Goal: Task Accomplishment & Management: Complete application form

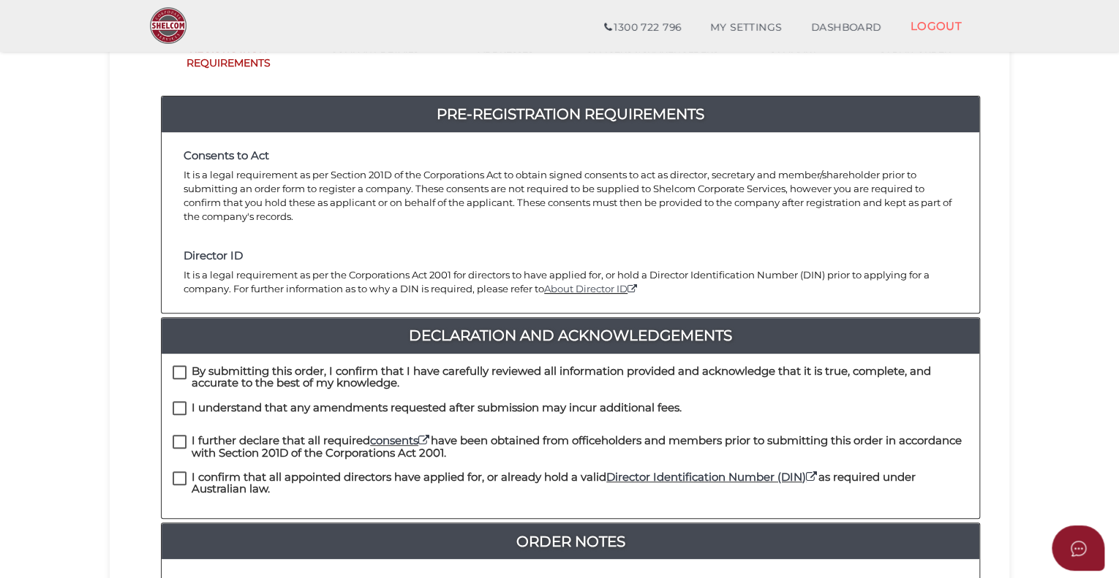
scroll to position [146, 0]
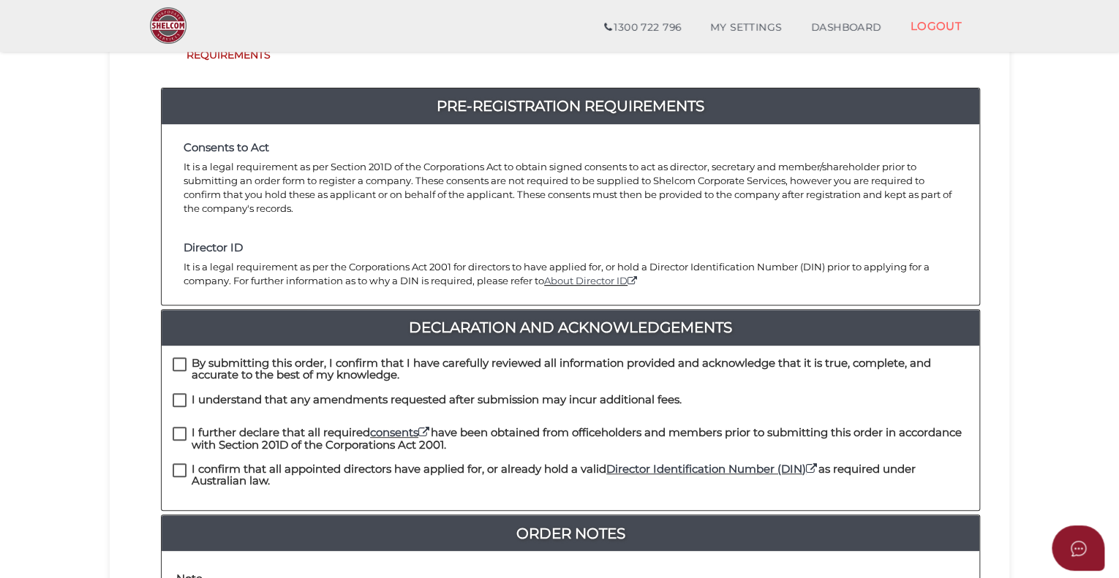
click at [182, 358] on label "By submitting this order, I confirm that I have carefully reviewed all informat…" at bounding box center [571, 367] width 796 height 18
checkbox input "true"
click at [178, 394] on label "I understand that any amendments requested after submission may incur additiona…" at bounding box center [427, 403] width 509 height 18
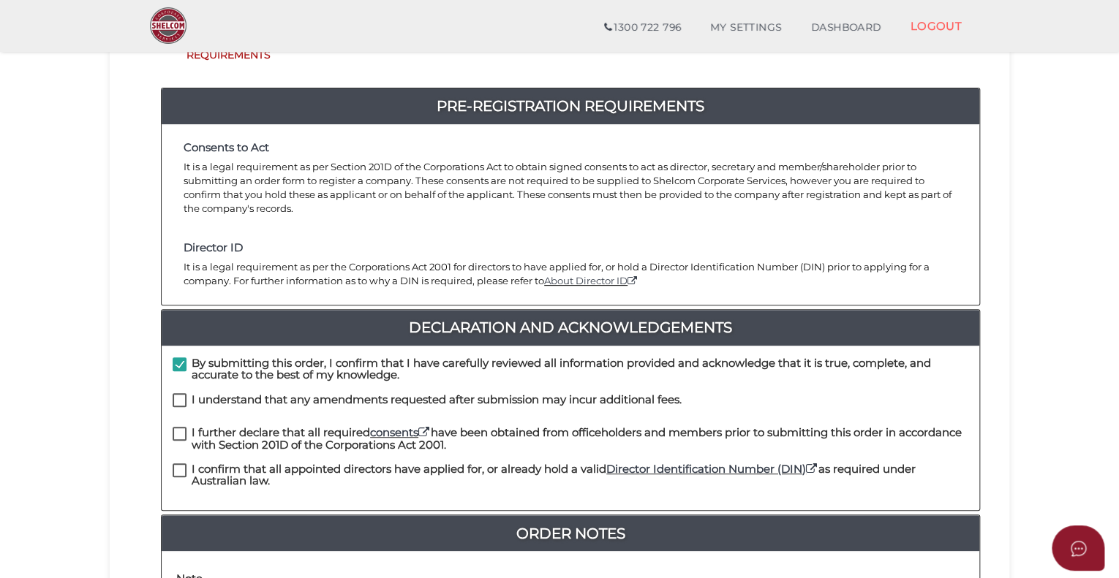
checkbox input "true"
click at [177, 427] on label "I further declare that all required consents have been obtained from officehold…" at bounding box center [571, 436] width 796 height 18
checkbox input "true"
click at [179, 464] on label "I confirm that all appointed directors have applied for, or already hold a vali…" at bounding box center [571, 473] width 796 height 18
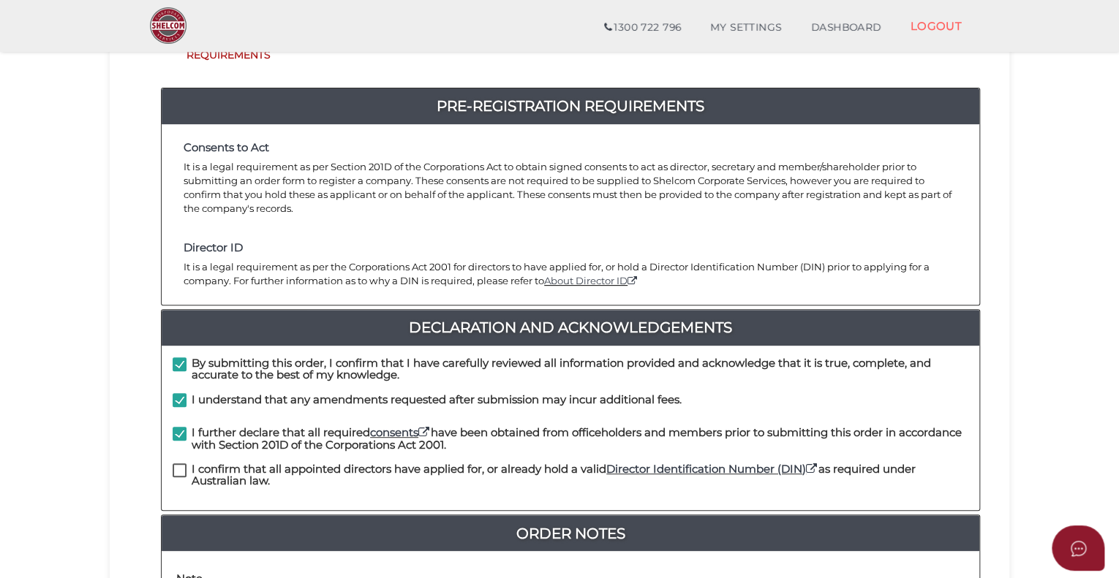
checkbox input "true"
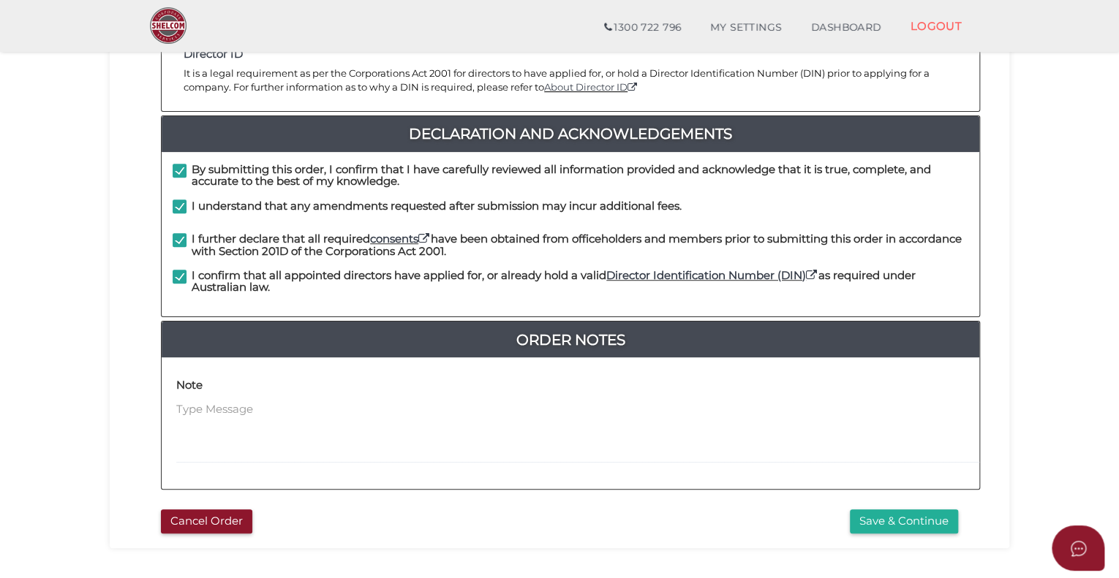
scroll to position [366, 0]
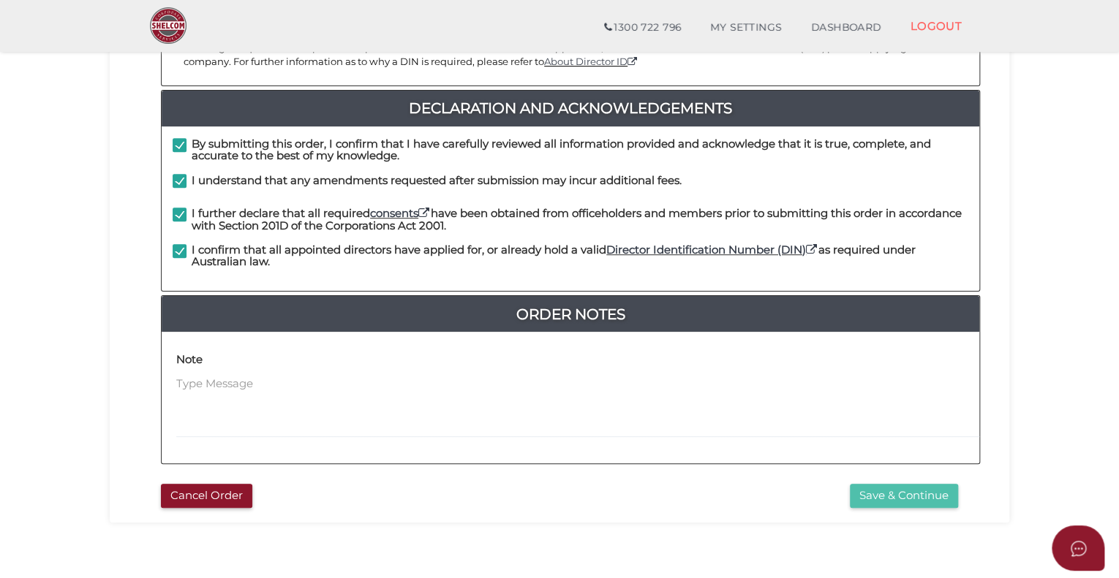
click at [882, 484] on button "Save & Continue" at bounding box center [904, 496] width 108 height 24
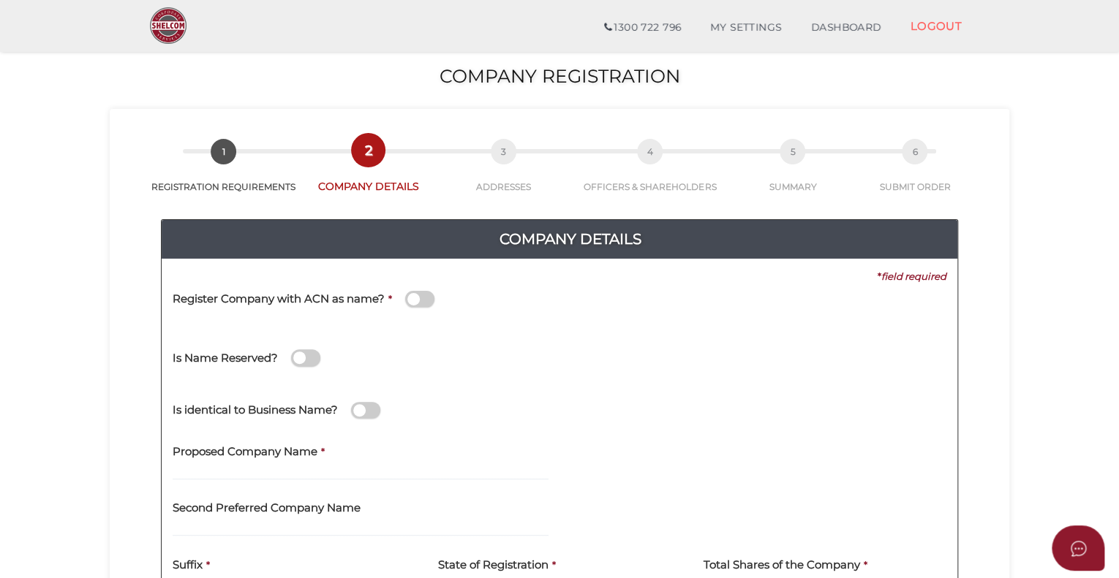
scroll to position [73, 0]
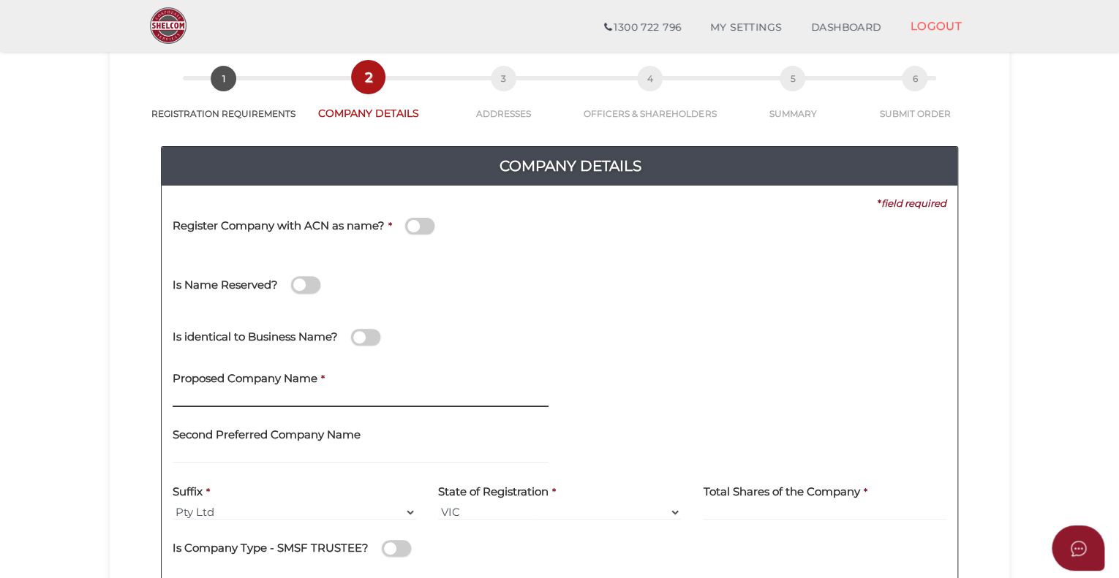
click at [306, 396] on input "text" at bounding box center [361, 399] width 376 height 16
type input "Rent All Safe"
click at [368, 339] on span at bounding box center [365, 337] width 29 height 17
click at [0, 0] on input "checkbox" at bounding box center [0, 0] width 0 height 0
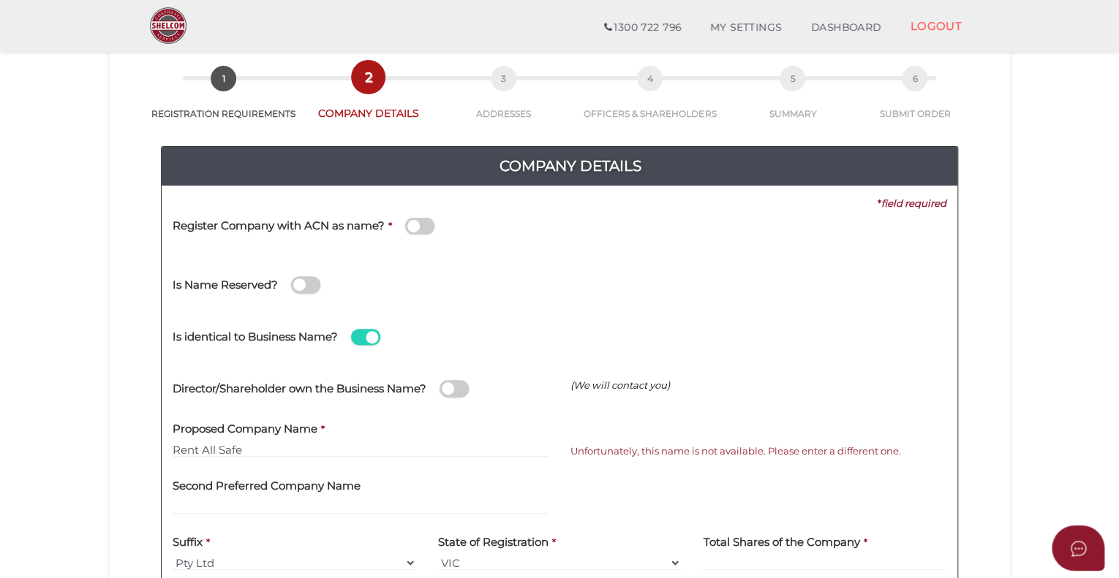
click at [458, 388] on span at bounding box center [453, 388] width 29 height 17
click at [0, 0] on input "checkbox" at bounding box center [0, 0] width 0 height 0
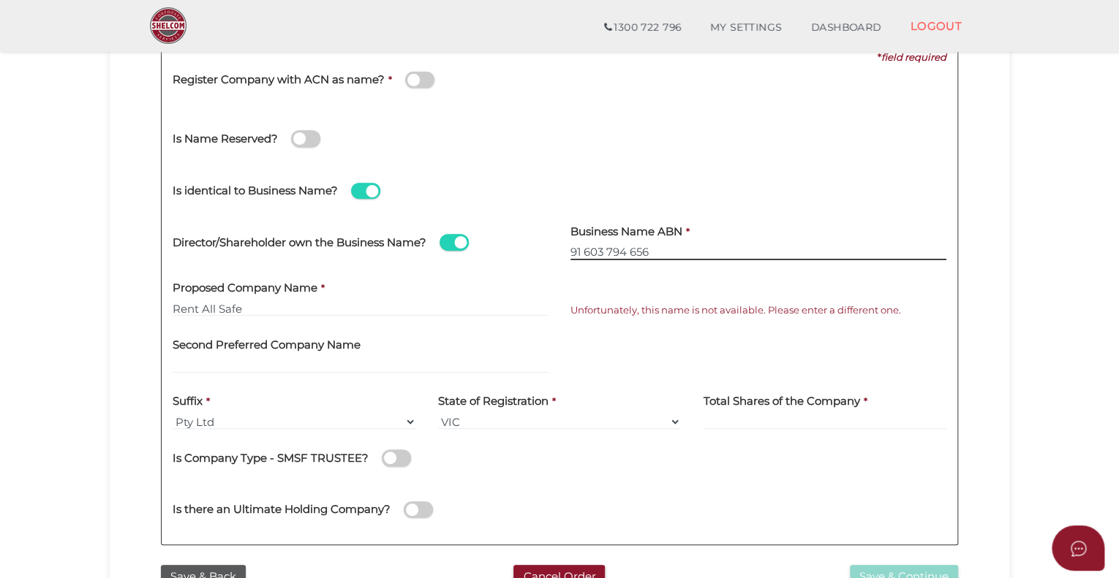
scroll to position [292, 0]
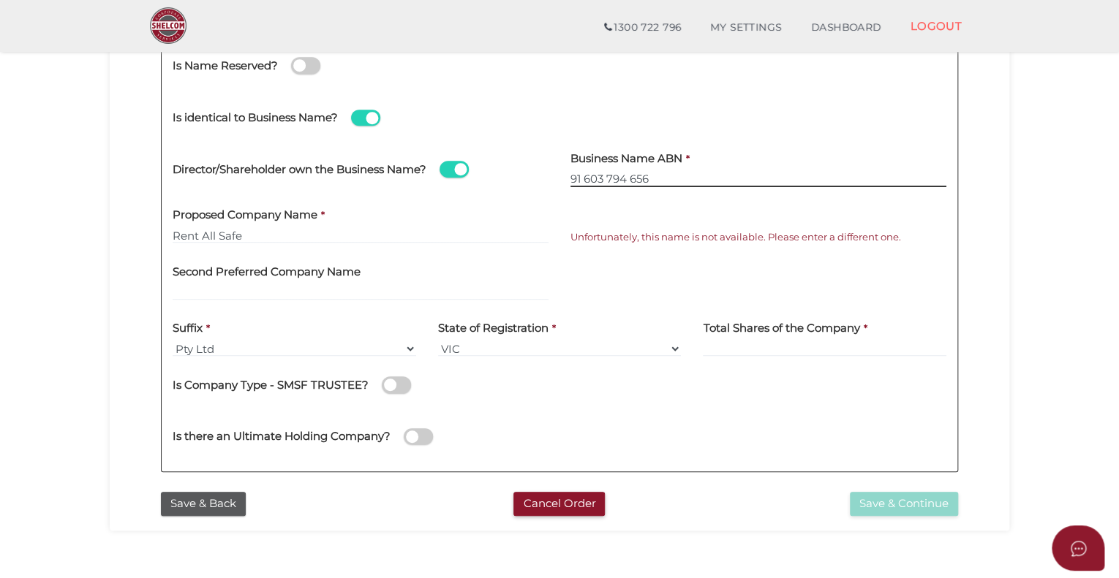
type input "91 603 794 656"
click at [728, 353] on input at bounding box center [824, 349] width 243 height 16
type input "100"
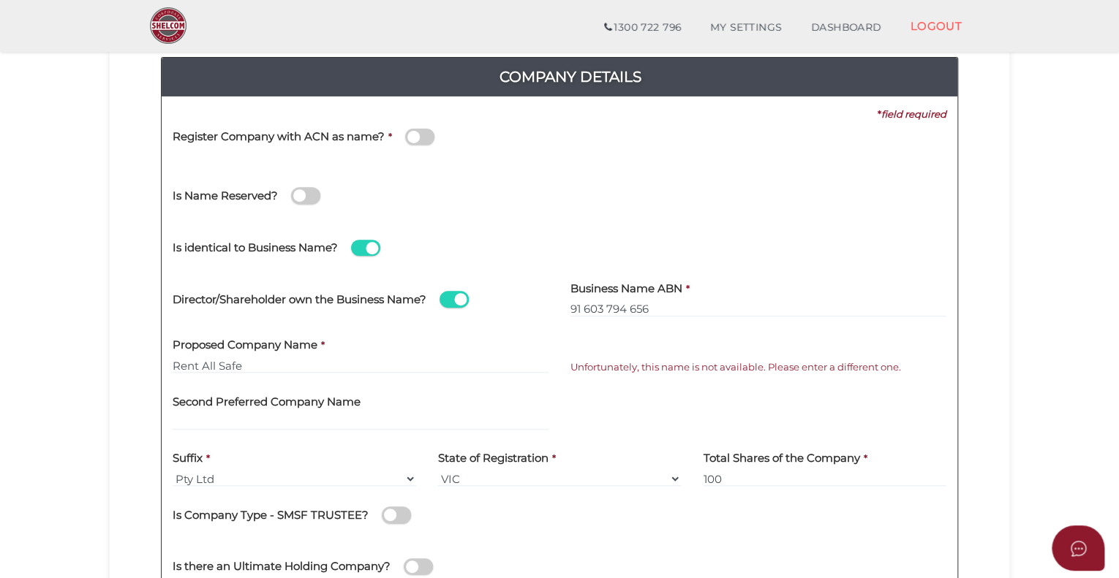
scroll to position [146, 0]
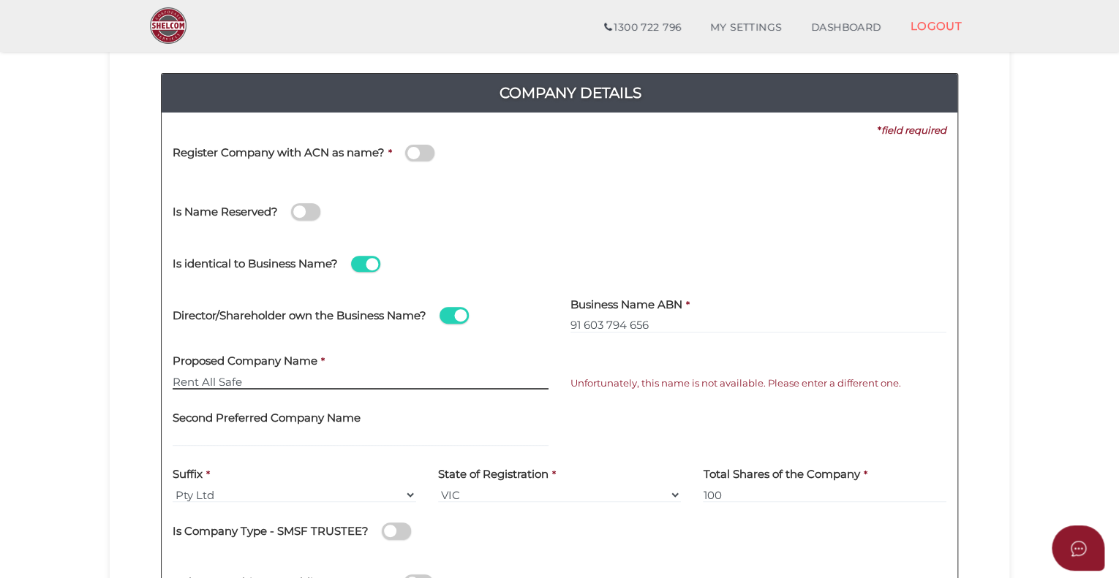
click at [279, 385] on input "Rent All Safe" at bounding box center [361, 382] width 376 height 16
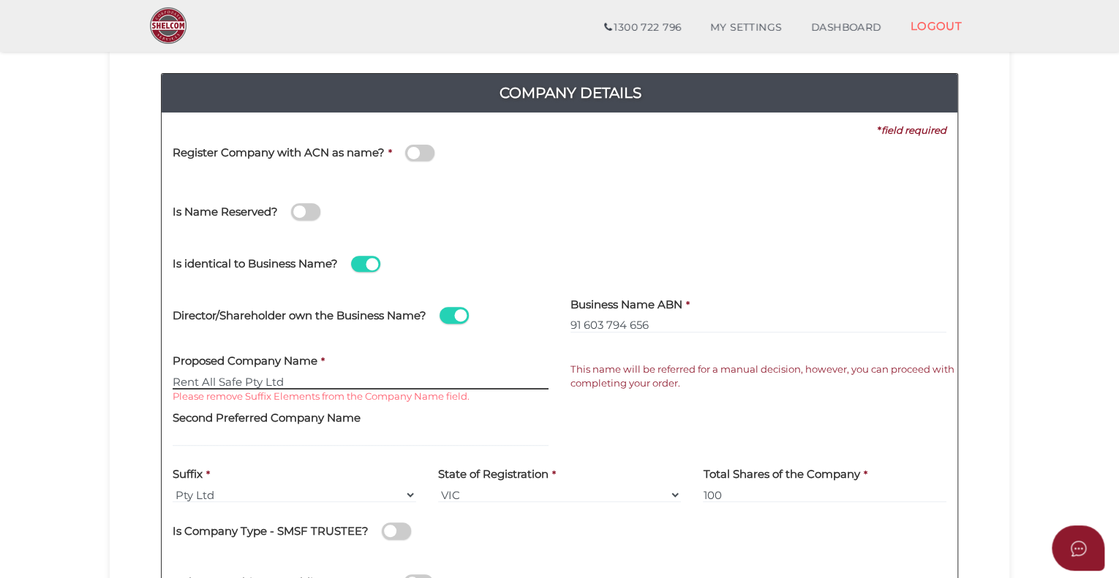
click at [285, 381] on input "Rent All Safe Pty Ltd" at bounding box center [361, 382] width 376 height 16
type input "Rent All Safe"
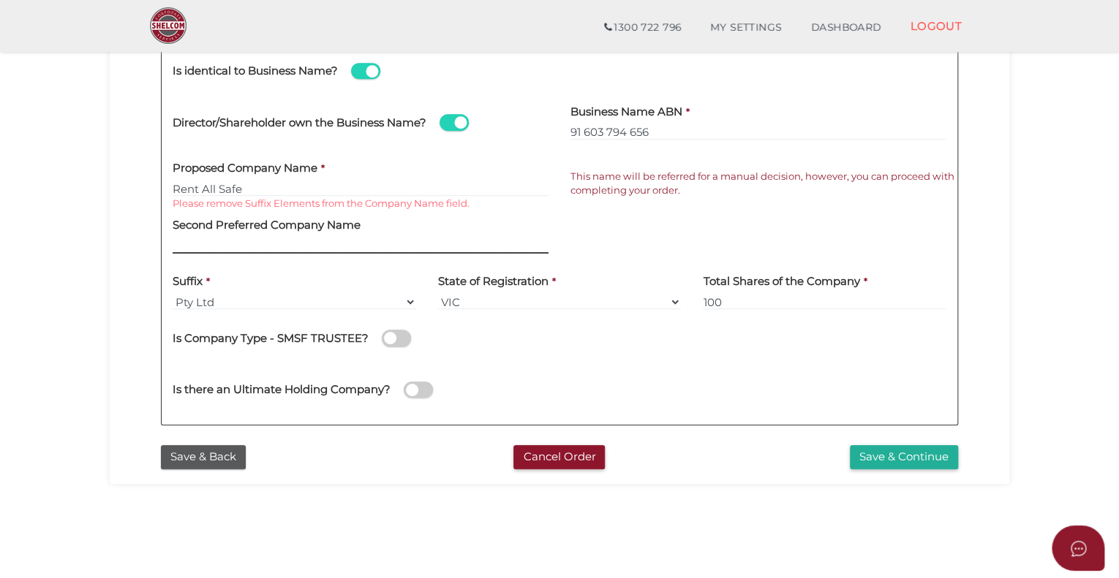
scroll to position [366, 0]
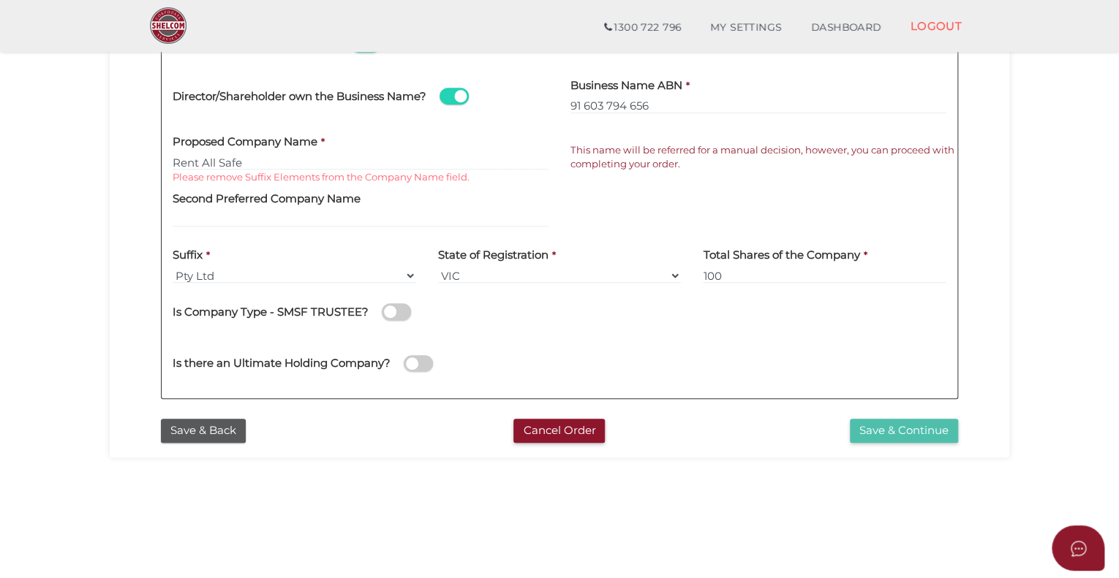
click at [872, 431] on button "Save & Continue" at bounding box center [904, 431] width 108 height 24
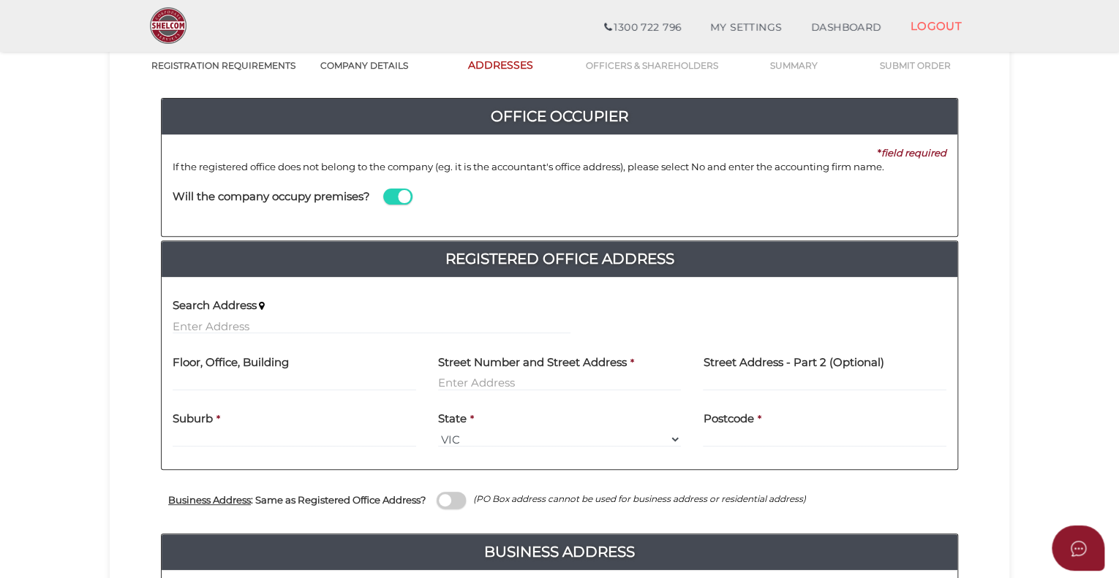
scroll to position [146, 0]
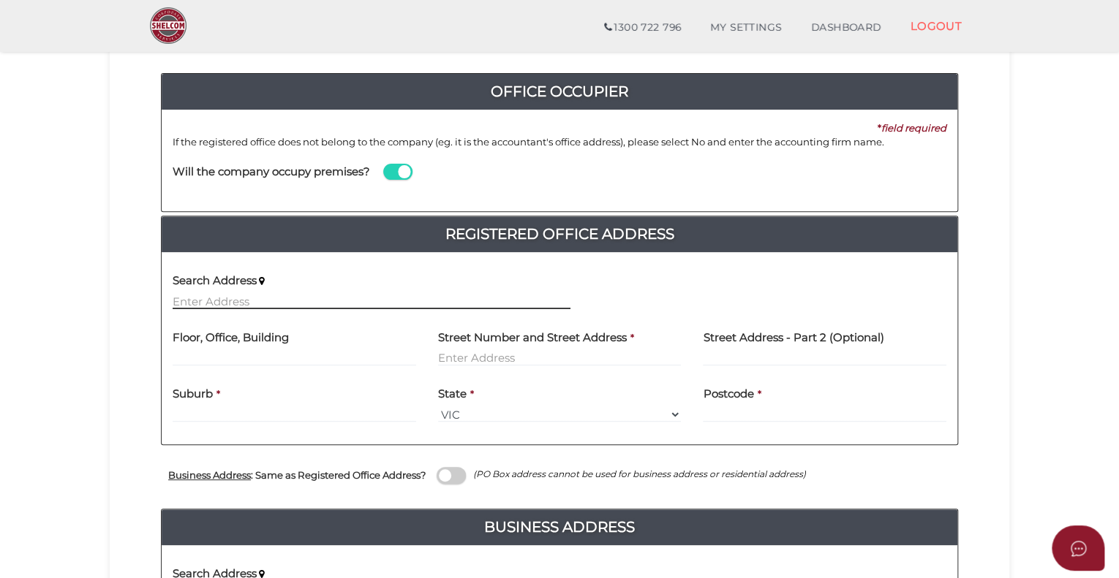
click at [237, 298] on input "text" at bounding box center [372, 301] width 398 height 16
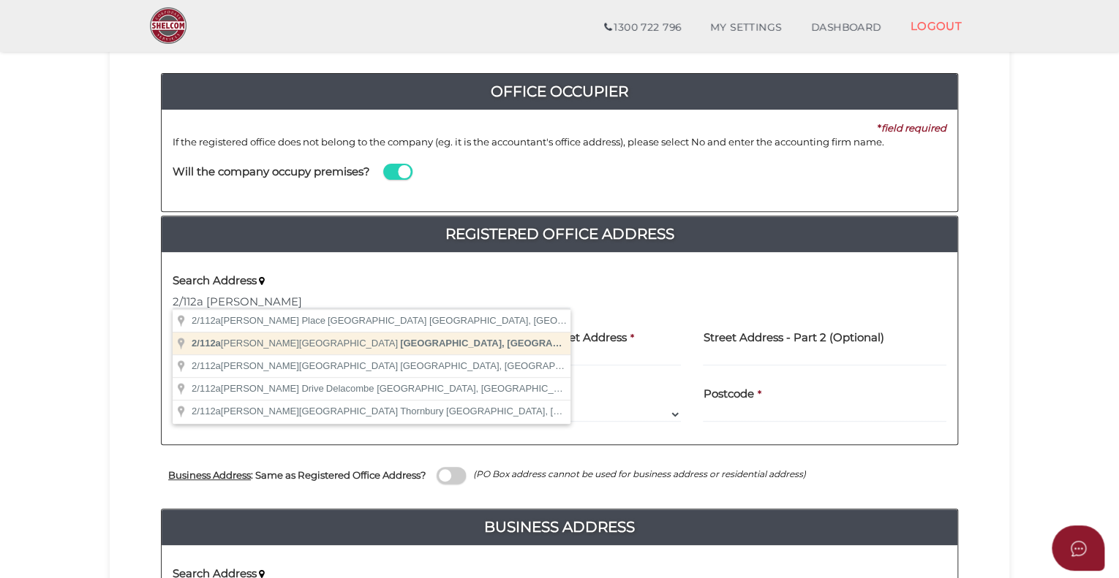
type input "2/112a Martin Street, Brighton VIC, Australia"
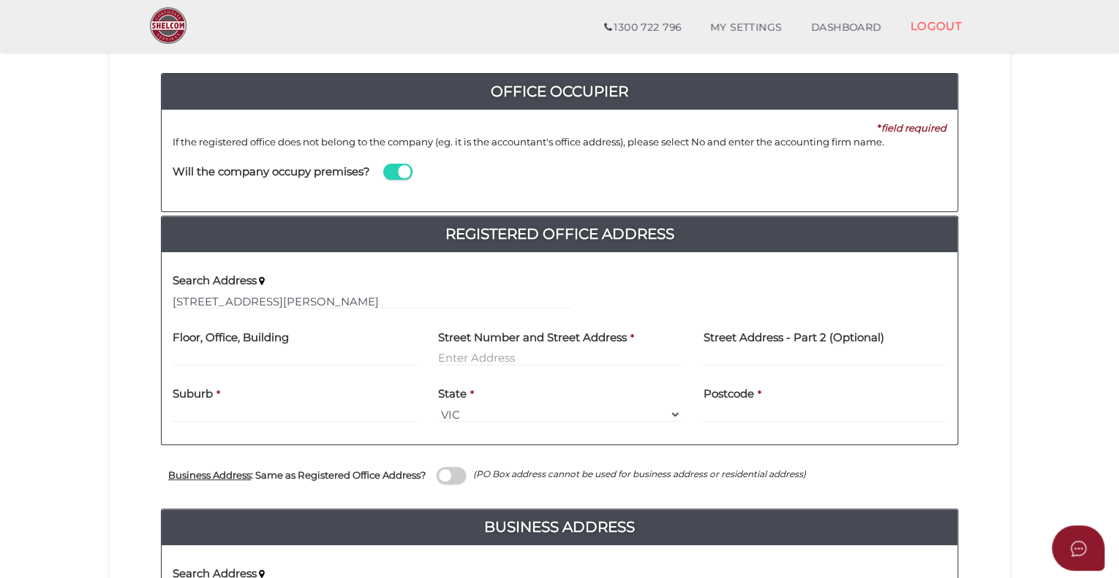
type input "2"
type input "112 Martin Street"
type input "Brighton"
select select "VIC"
type input "3186"
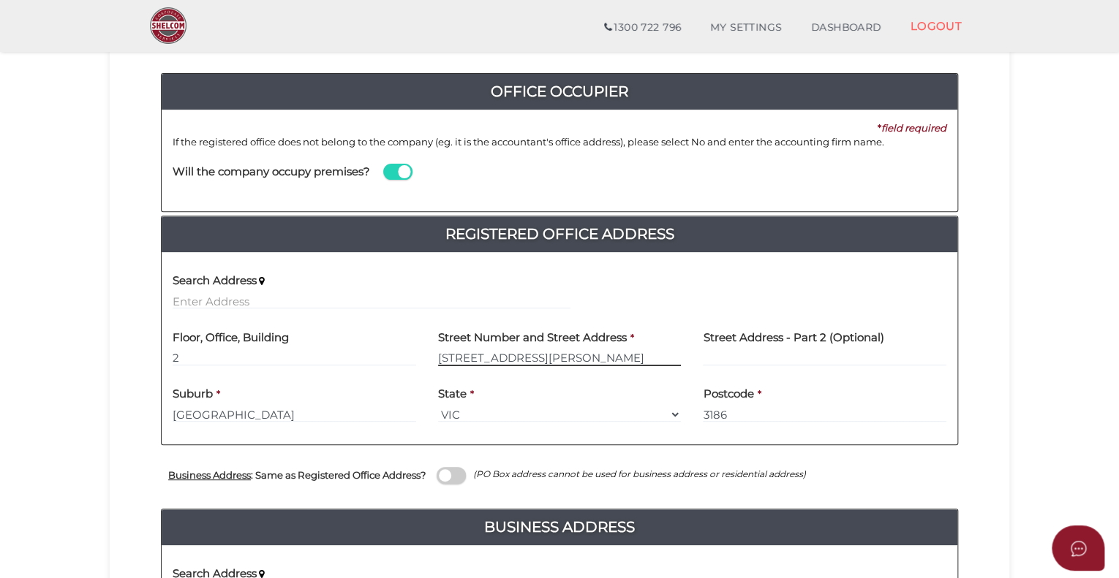
click at [451, 353] on input "112 Martin Street" at bounding box center [559, 358] width 243 height 16
type input "112a Martin Street"
click at [554, 381] on div "Search Address Floor, Office, Building 2 Street Number and Street Address * 112…" at bounding box center [560, 349] width 774 height 170
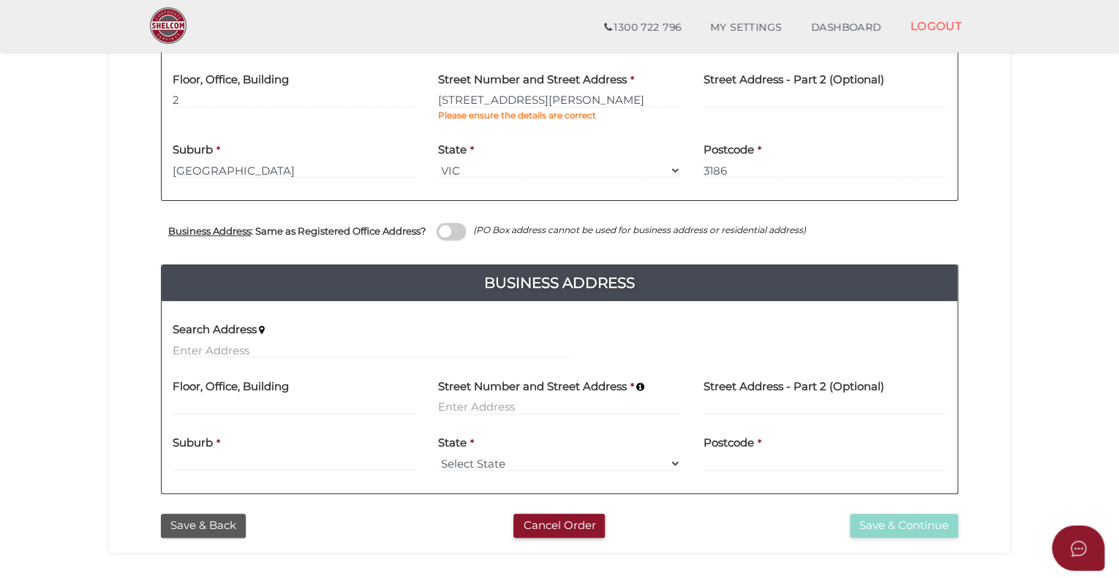
scroll to position [439, 0]
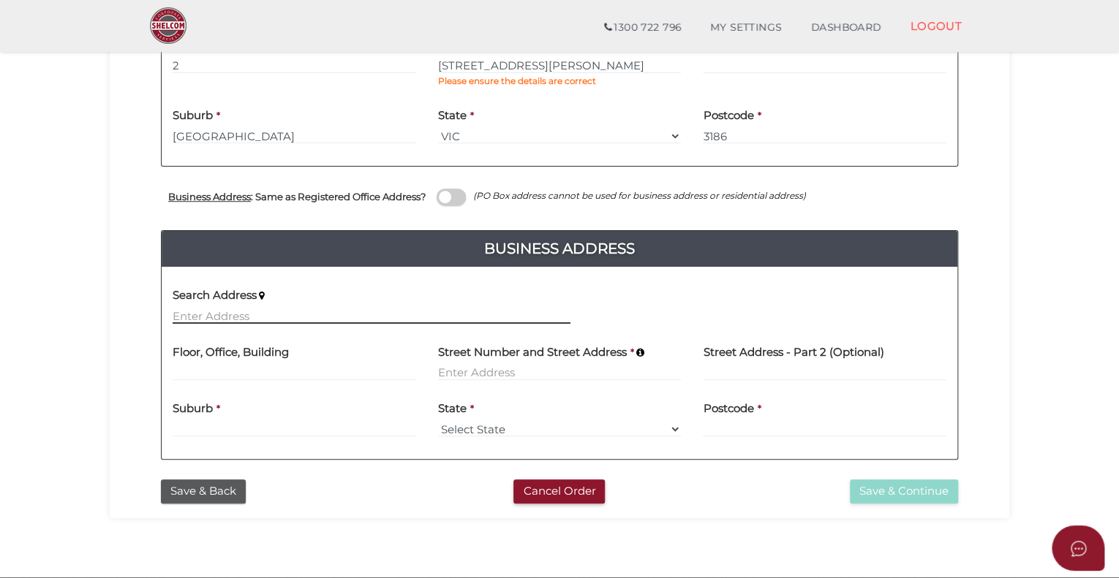
click at [208, 309] on input "text" at bounding box center [372, 316] width 398 height 16
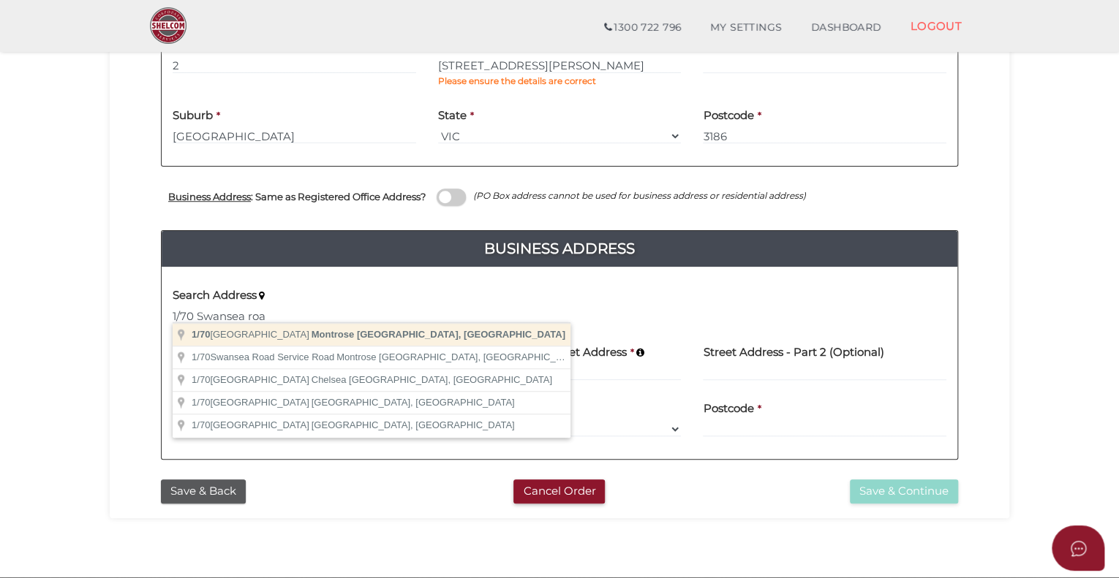
type input "1/70 Swansea Road, Montrose VIC, Australia"
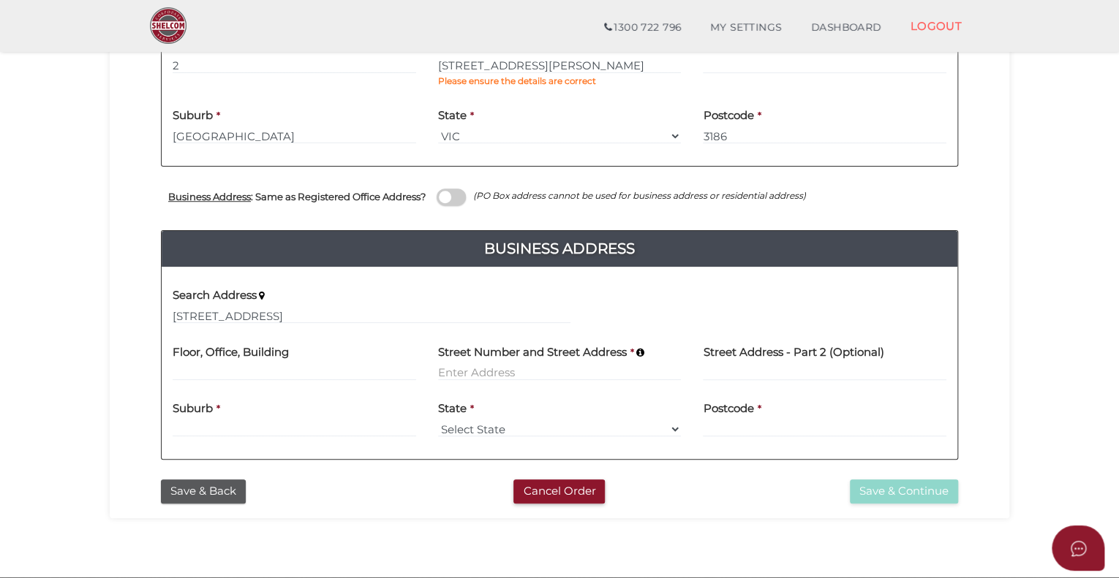
type input "1"
type input "70 Swansea Road"
type input "Montrose"
select select "VIC"
type input "3765"
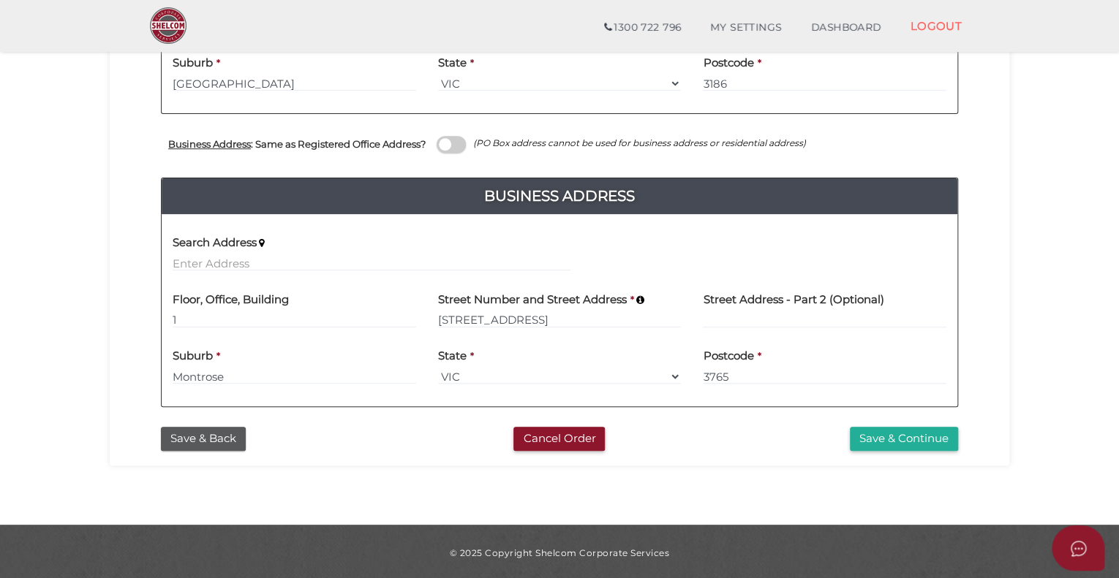
scroll to position [492, 0]
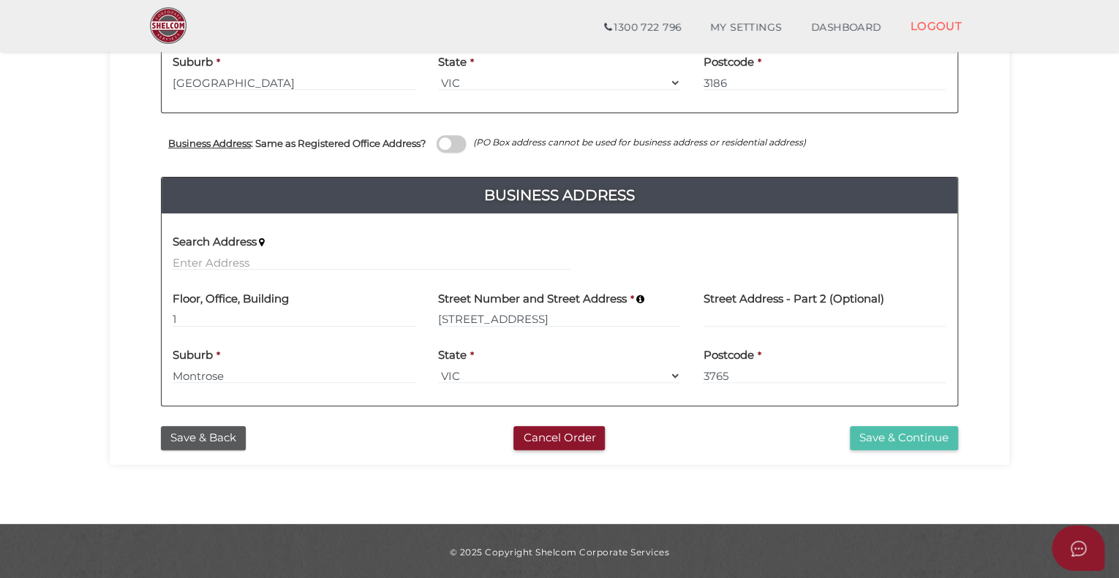
click at [880, 432] on button "Save & Continue" at bounding box center [904, 438] width 108 height 24
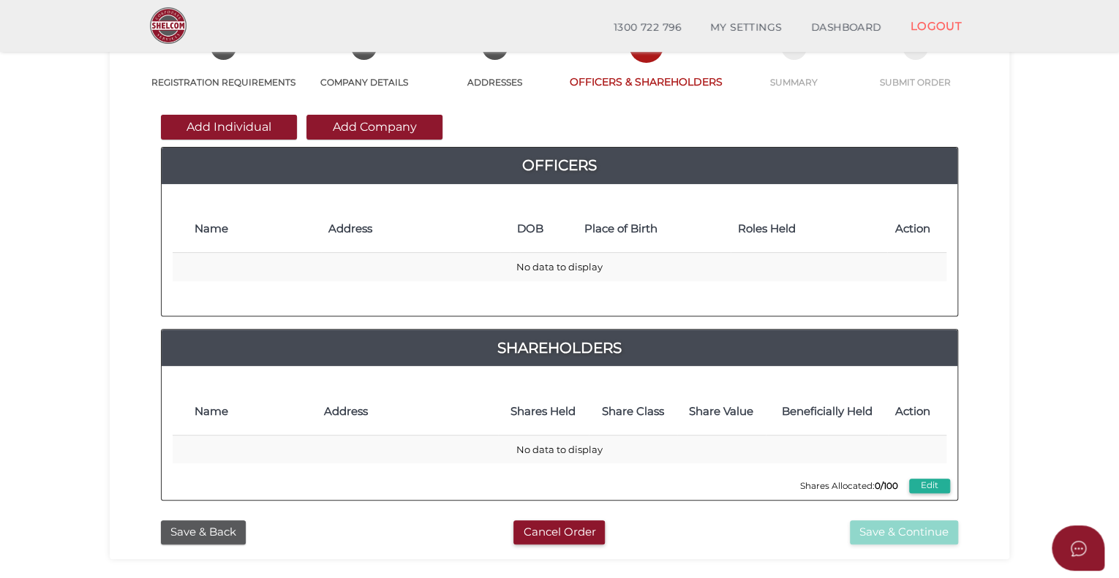
scroll to position [146, 0]
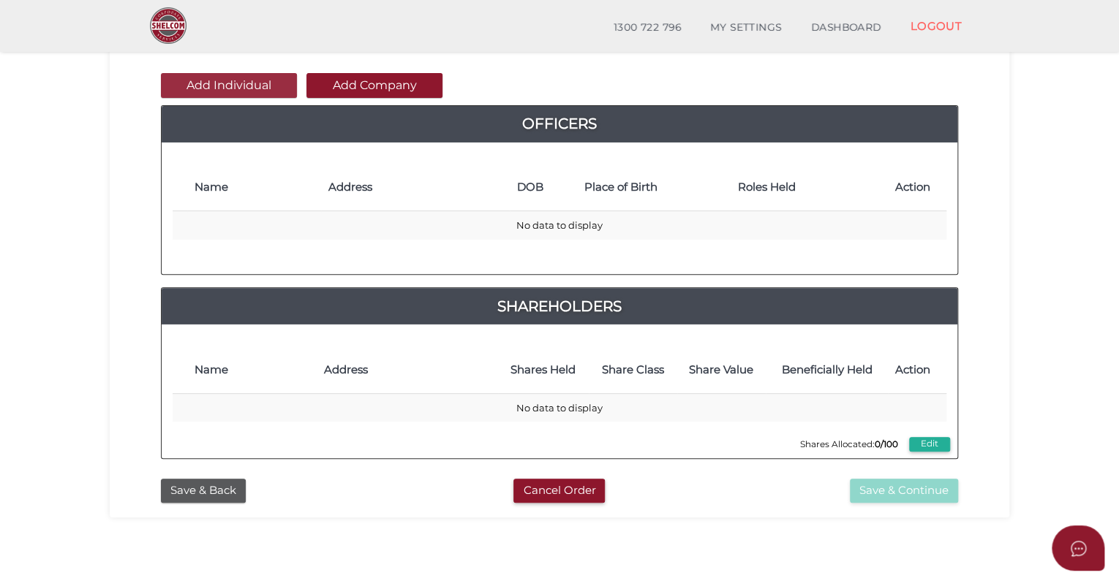
click at [260, 86] on button "Add Individual" at bounding box center [229, 85] width 136 height 25
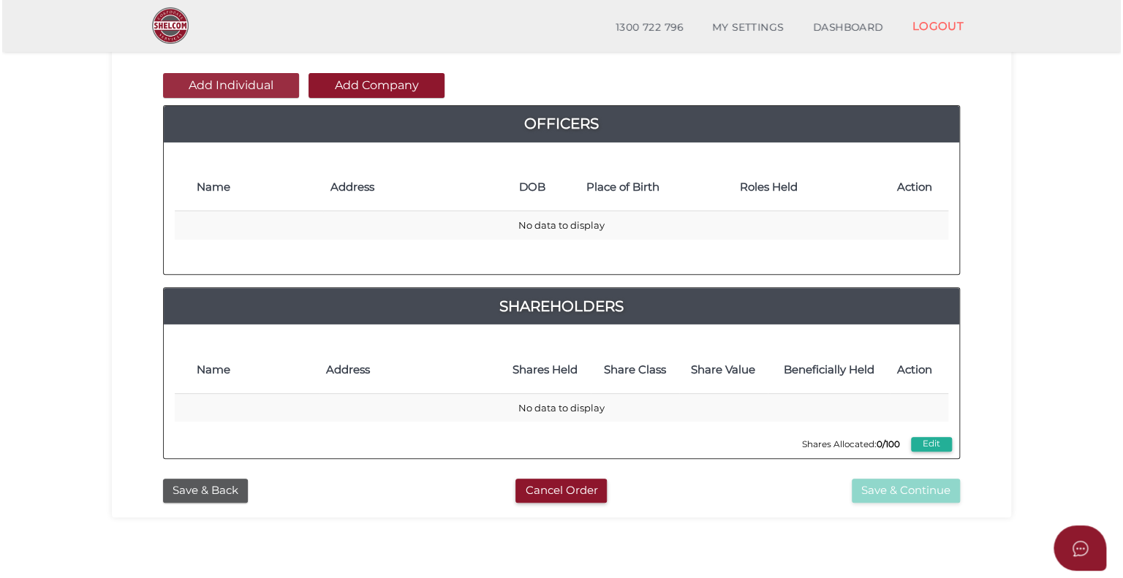
scroll to position [0, 0]
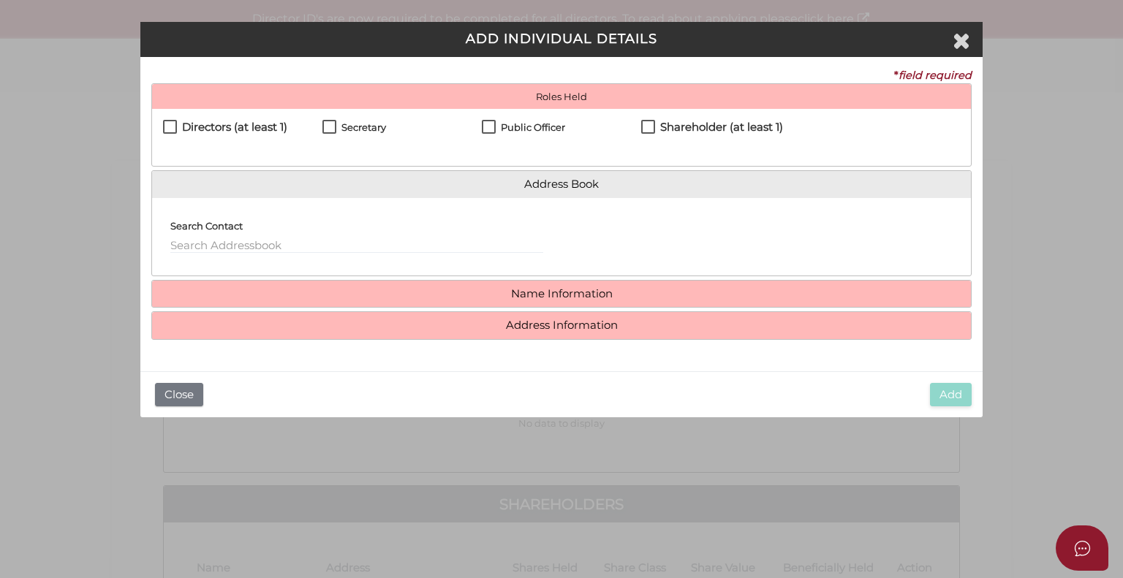
click at [171, 125] on label "Directors (at least 1)" at bounding box center [225, 130] width 124 height 18
checkbox input "true"
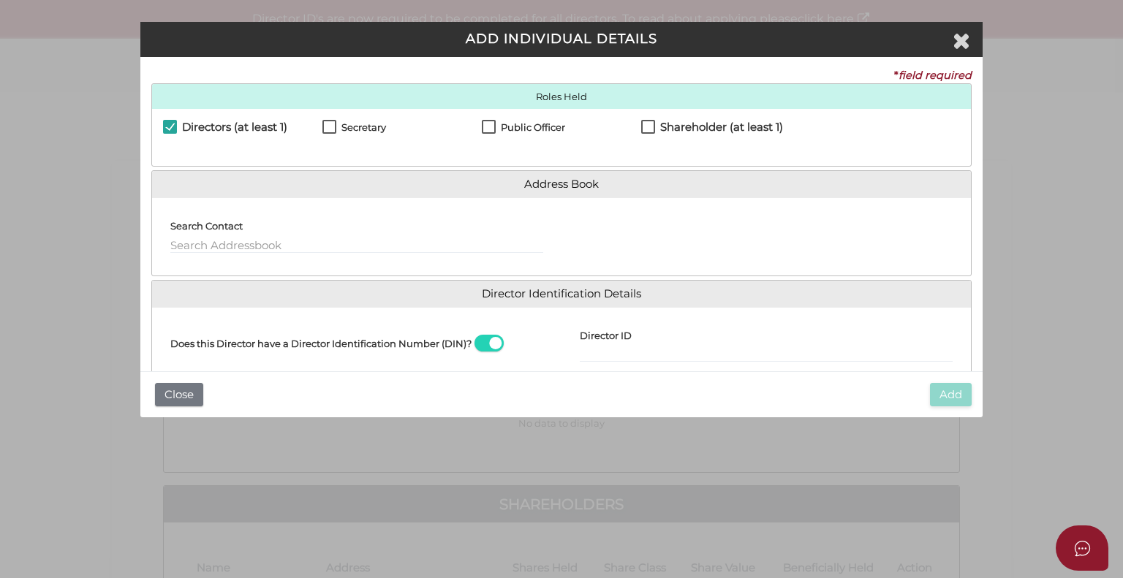
click at [330, 125] on label "Secretary" at bounding box center [354, 131] width 64 height 18
checkbox input "true"
click at [486, 128] on label "Public Officer" at bounding box center [523, 131] width 83 height 18
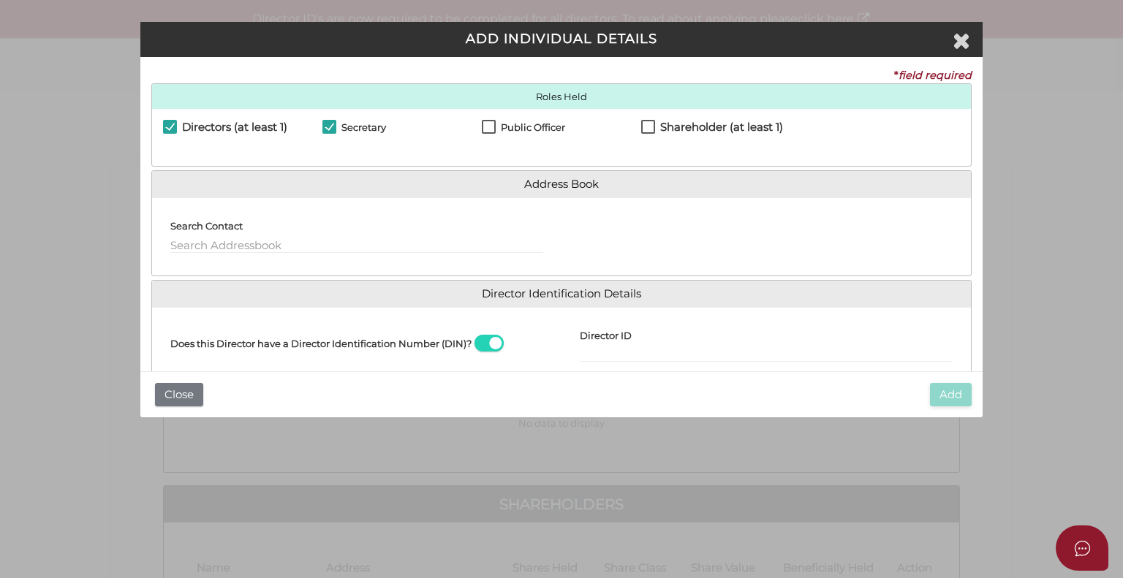
checkbox input "true"
click at [646, 122] on label "Shareholder (at least 1)" at bounding box center [712, 130] width 142 height 18
checkbox input "true"
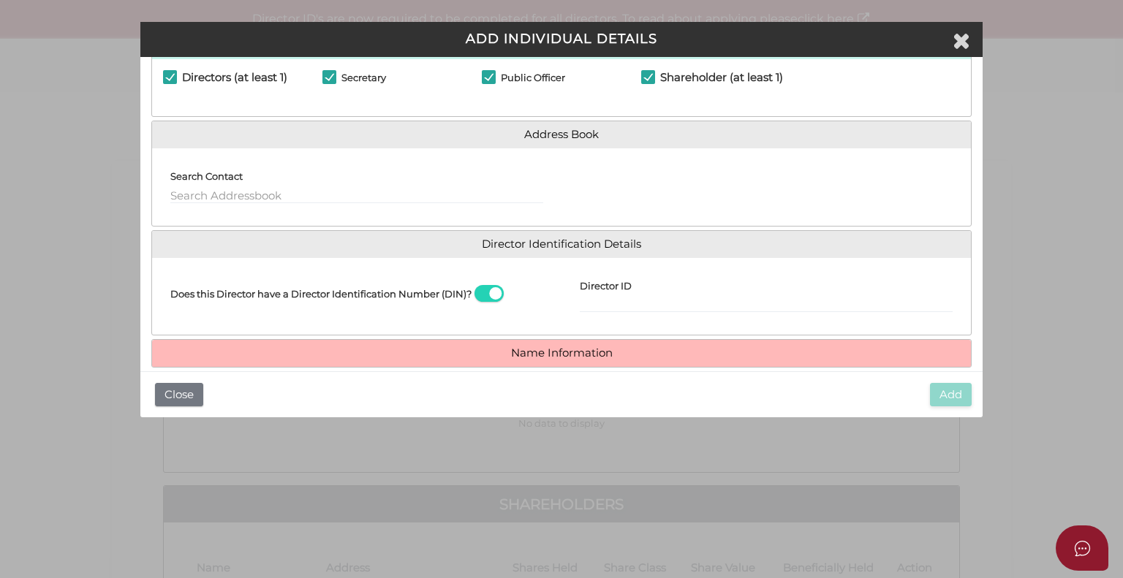
scroll to position [73, 0]
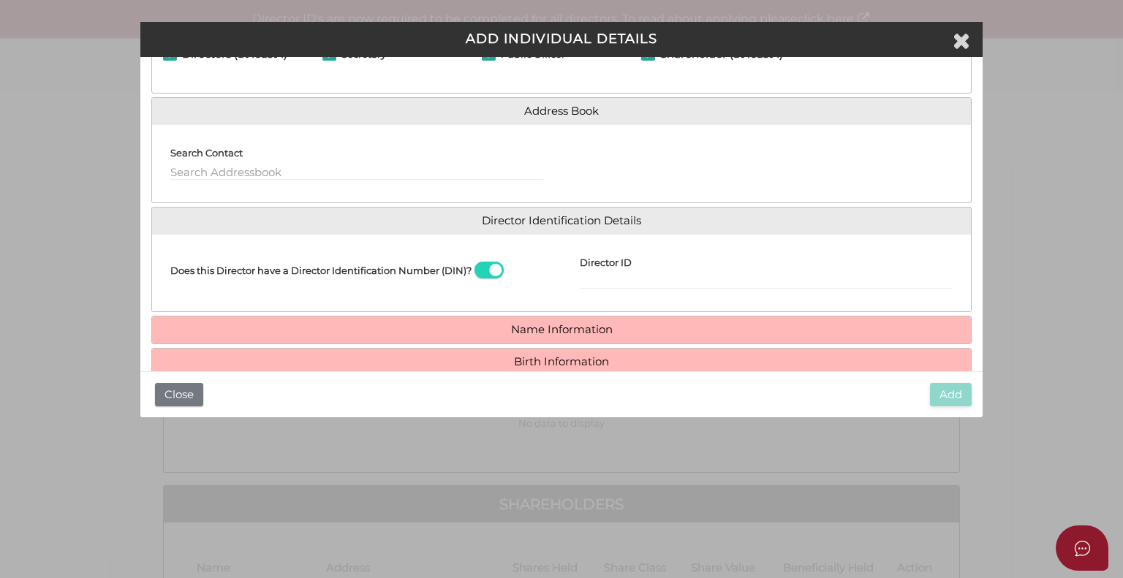
click at [479, 269] on span at bounding box center [489, 270] width 29 height 17
click at [0, 0] on input "checkbox" at bounding box center [0, 0] width 0 height 0
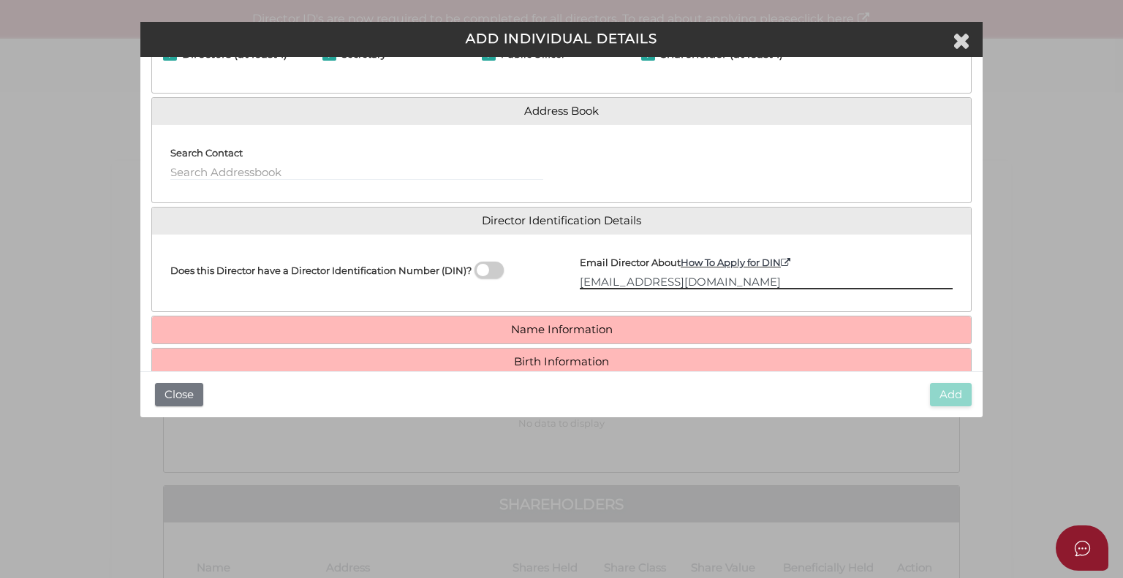
type input "admin@kprfinancial.com.au"
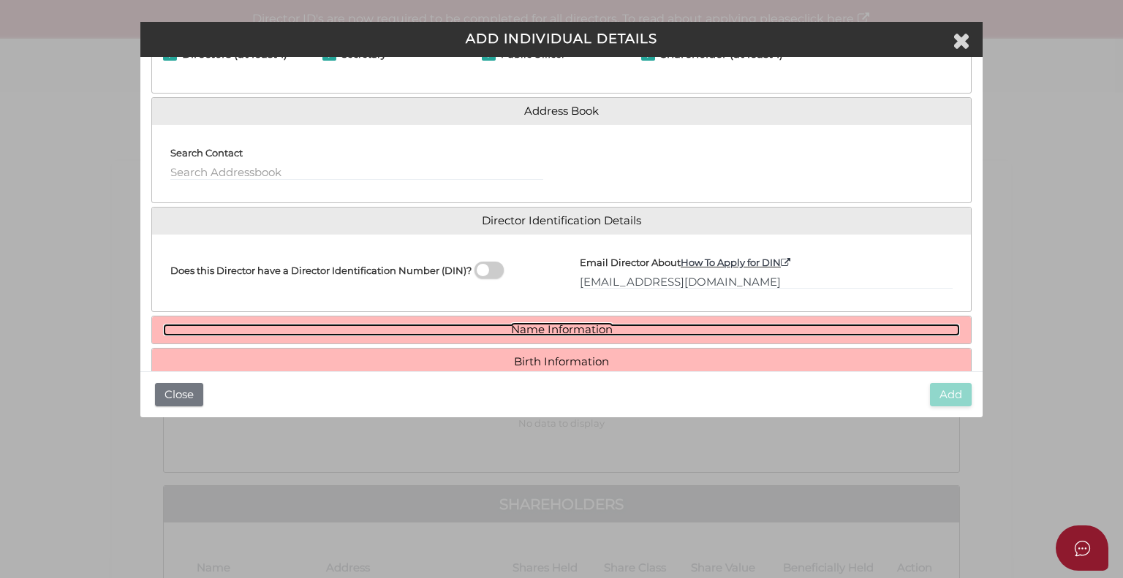
click at [577, 327] on link "Name Information" at bounding box center [561, 330] width 797 height 12
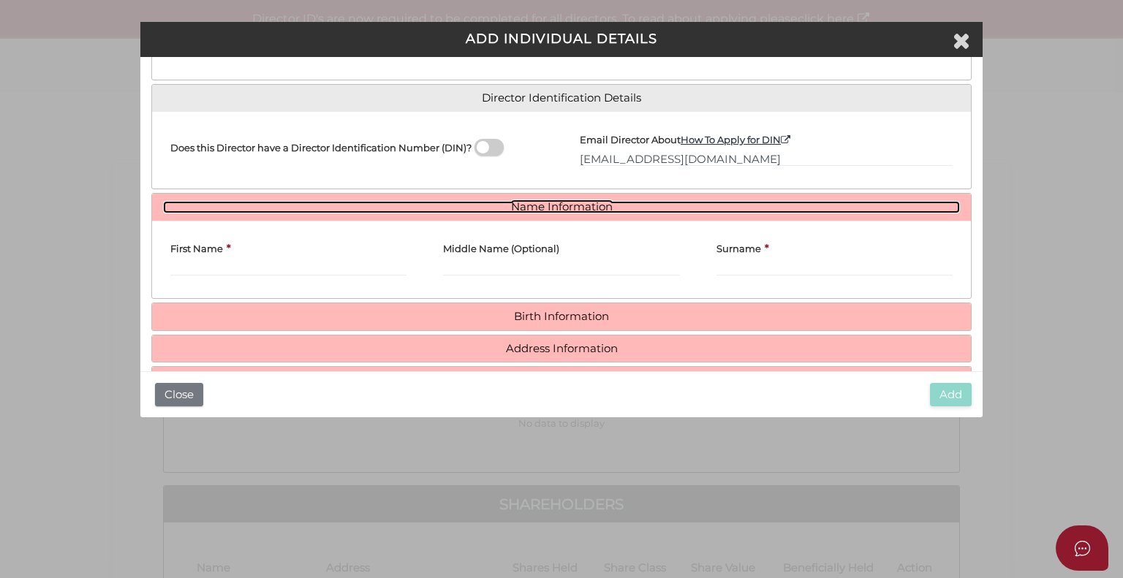
scroll to position [240, 0]
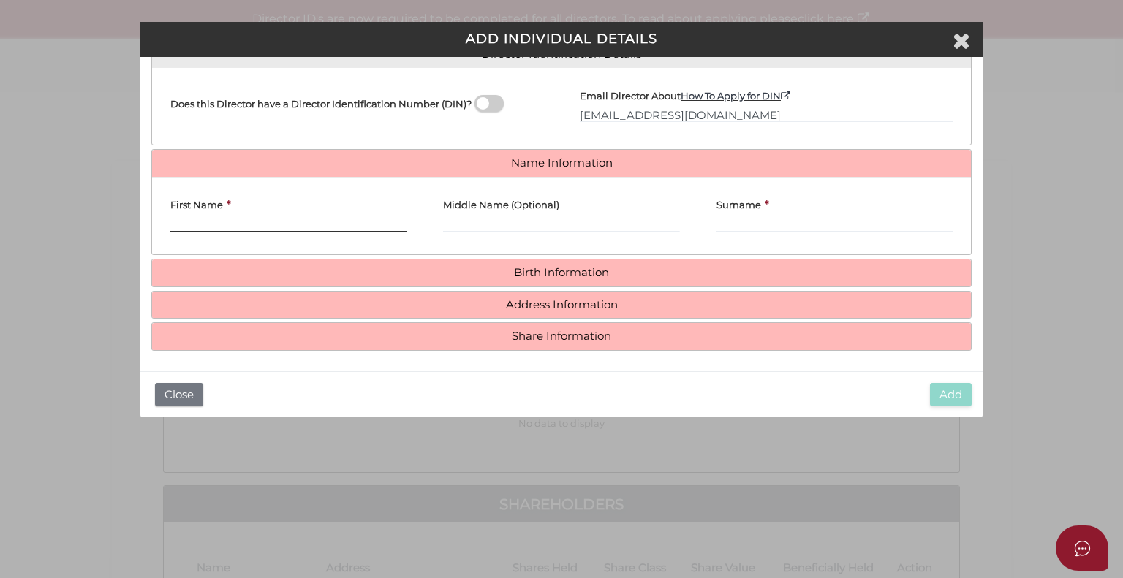
click at [260, 216] on input "First Name" at bounding box center [288, 224] width 236 height 16
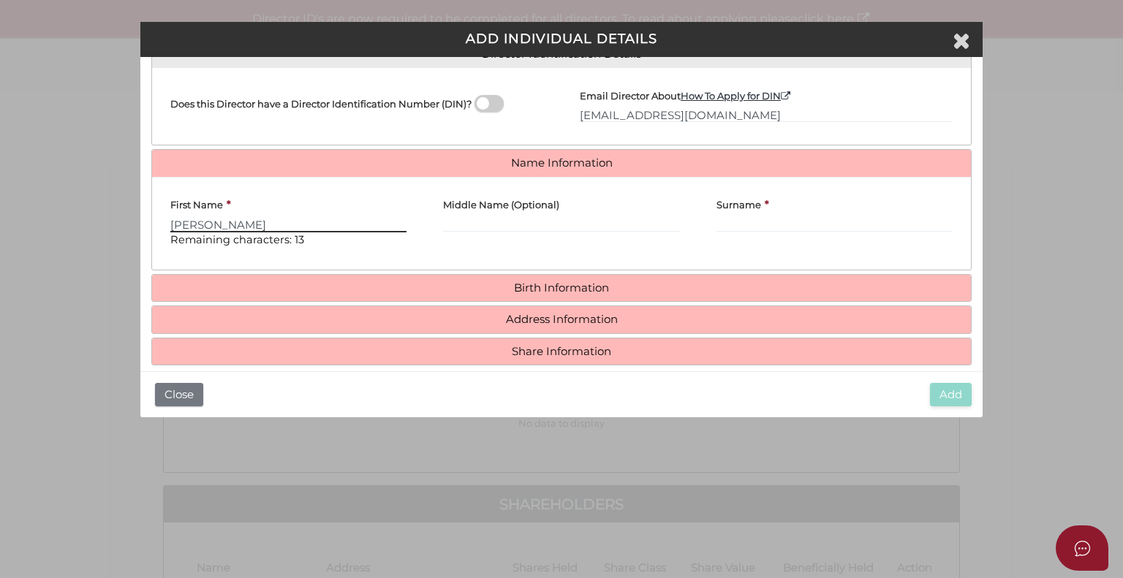
type input "Matthew"
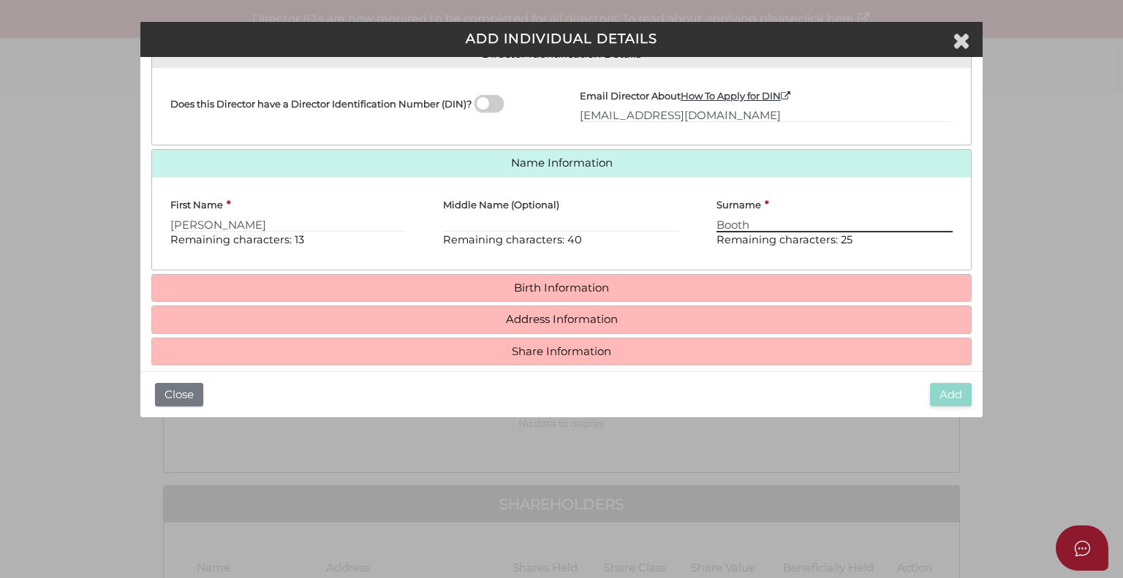
type input "Booth"
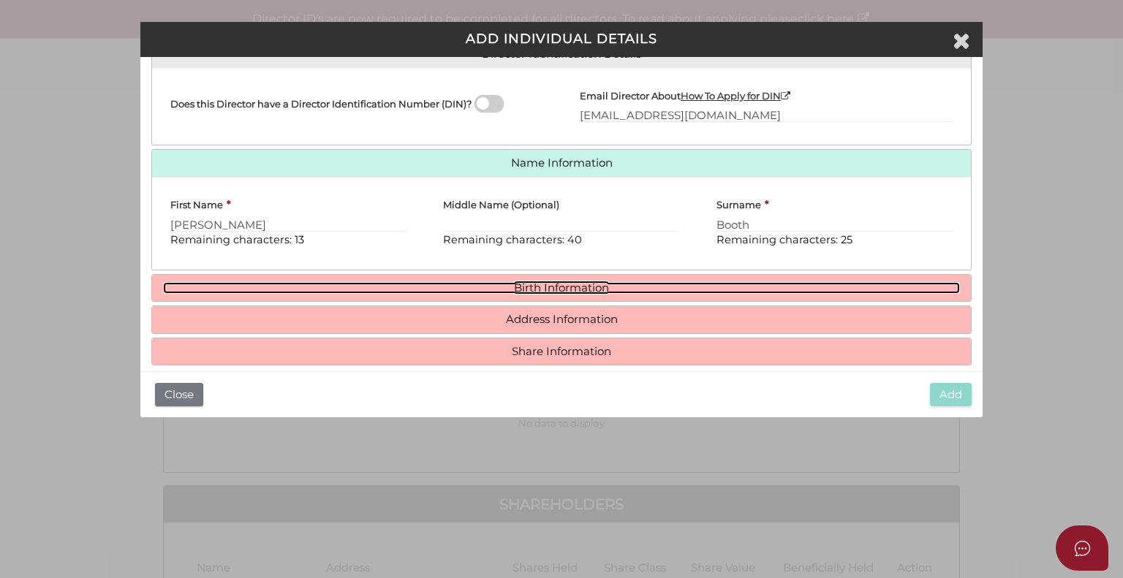
click at [525, 289] on link "Birth Information" at bounding box center [561, 288] width 797 height 12
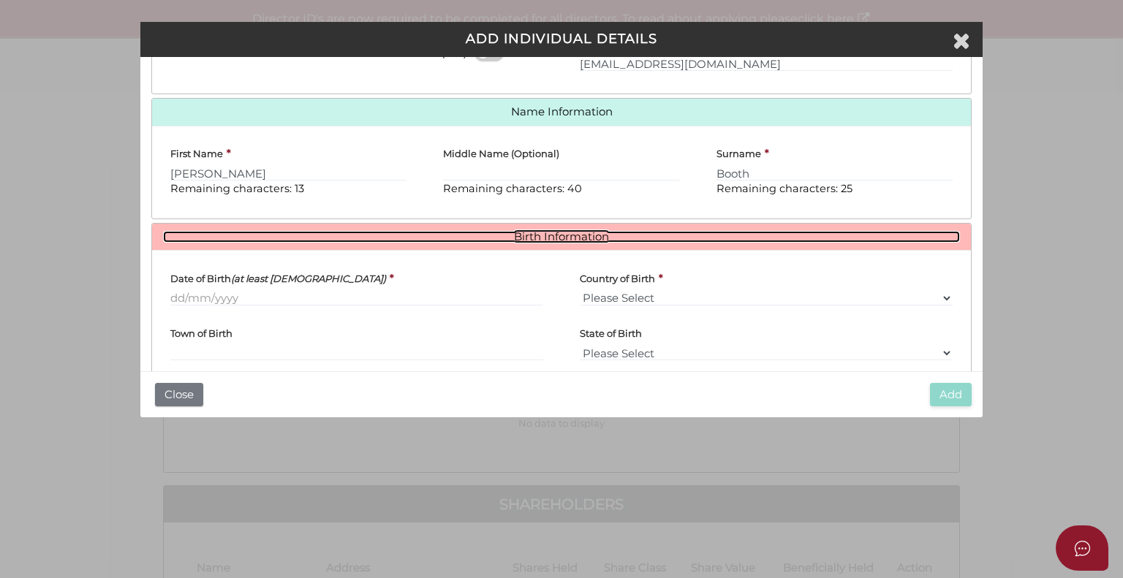
scroll to position [313, 0]
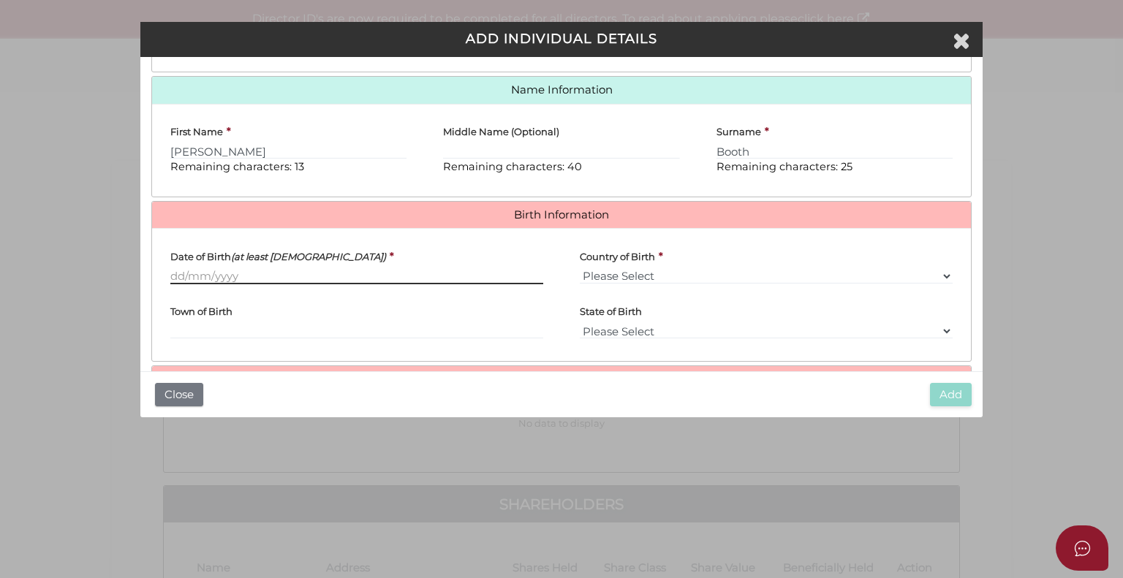
click at [198, 276] on input "Date of Birth (at least 18 years old)" at bounding box center [356, 276] width 373 height 16
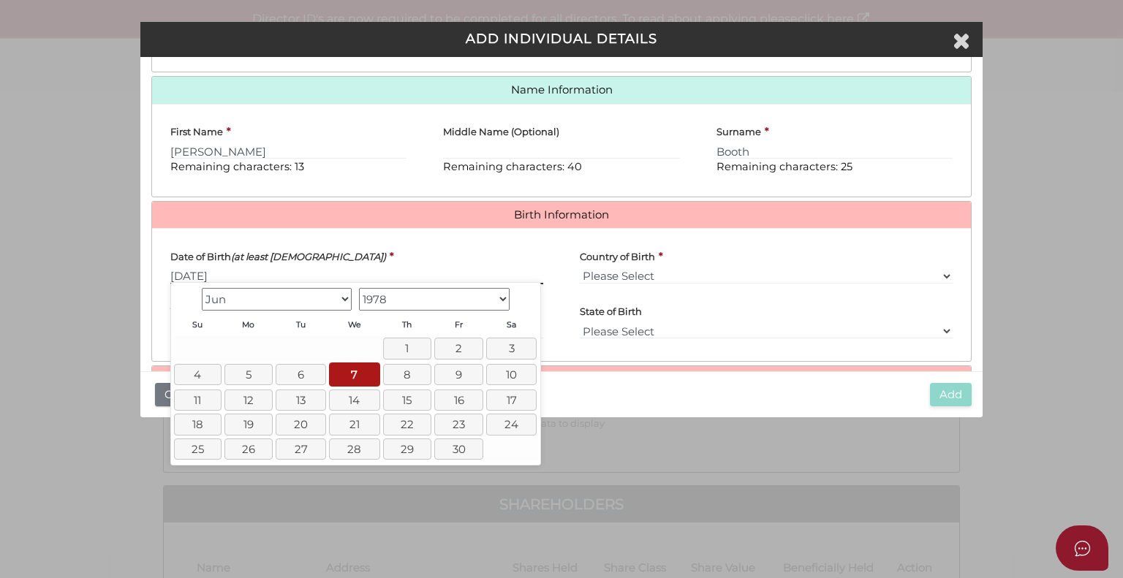
type input "07/06/1978"
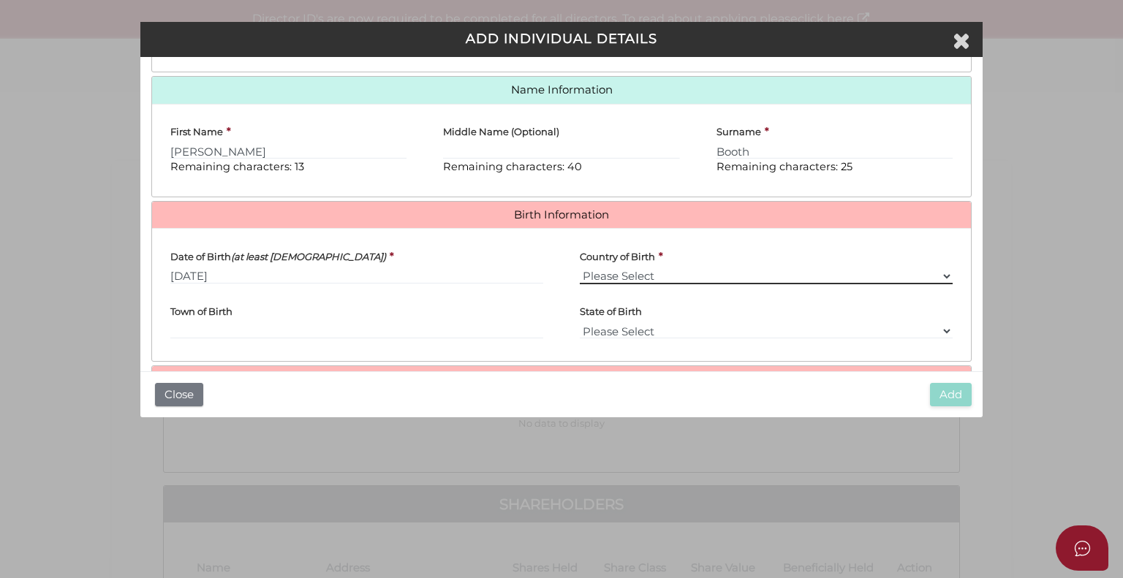
select select "Australia"
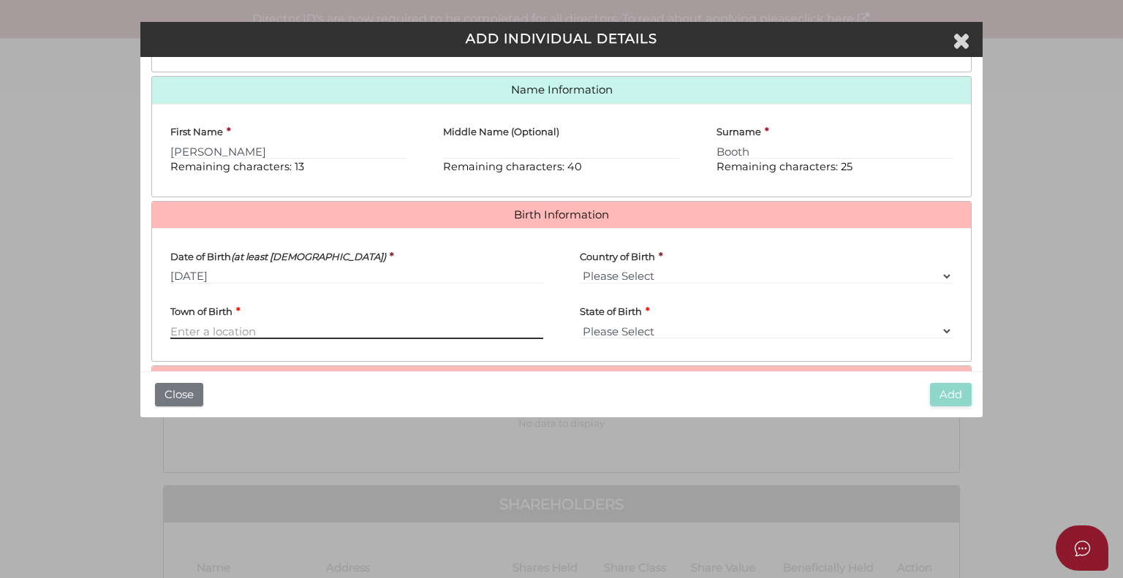
click at [263, 329] on input "Town of Birth" at bounding box center [356, 331] width 373 height 16
type input "Box Hill"
select select "VIC"
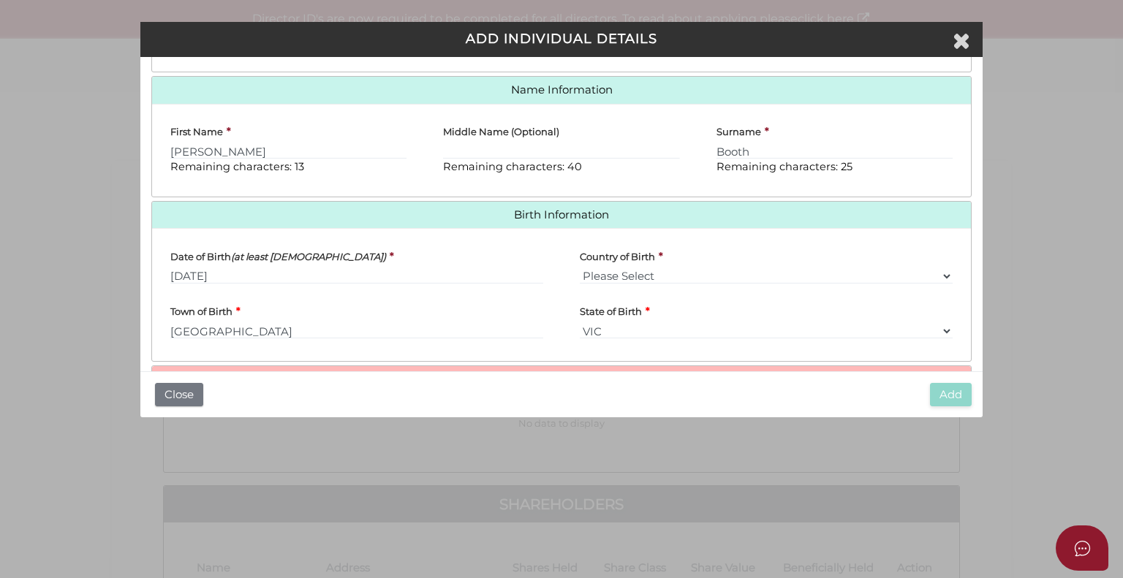
scroll to position [388, 0]
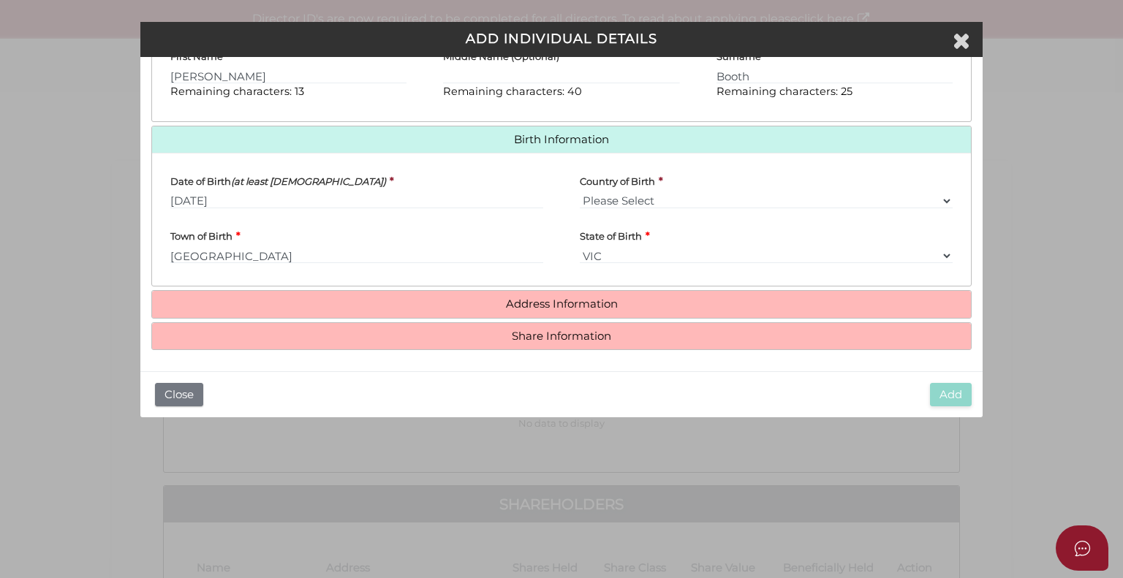
click at [524, 309] on h4 "Address Information" at bounding box center [561, 304] width 819 height 27
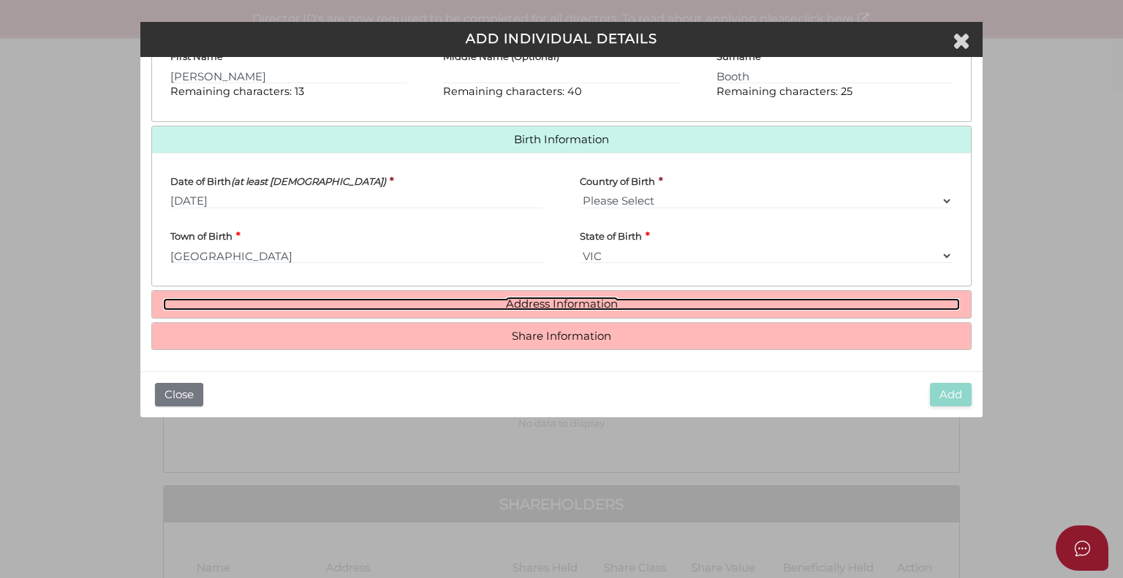
click at [526, 301] on link "Address Information" at bounding box center [561, 304] width 797 height 12
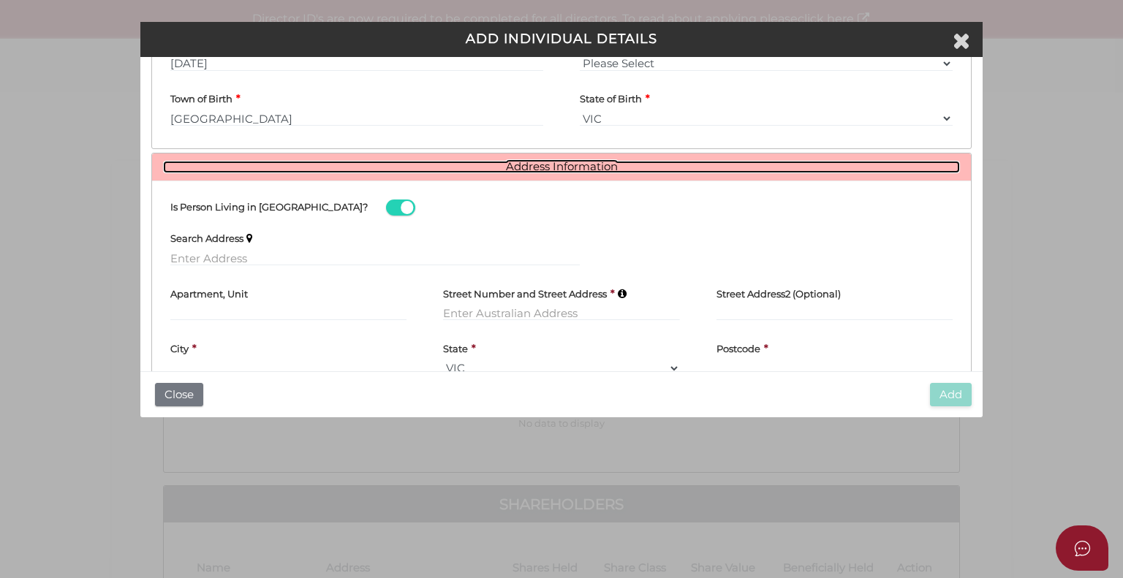
scroll to position [535, 0]
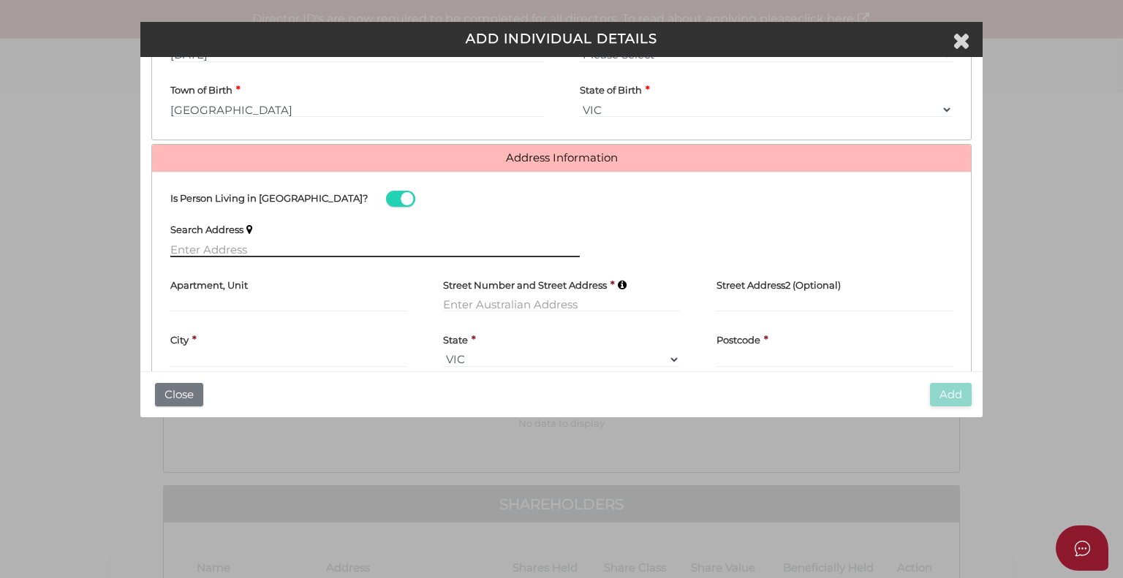
click at [210, 246] on input "text" at bounding box center [374, 249] width 409 height 16
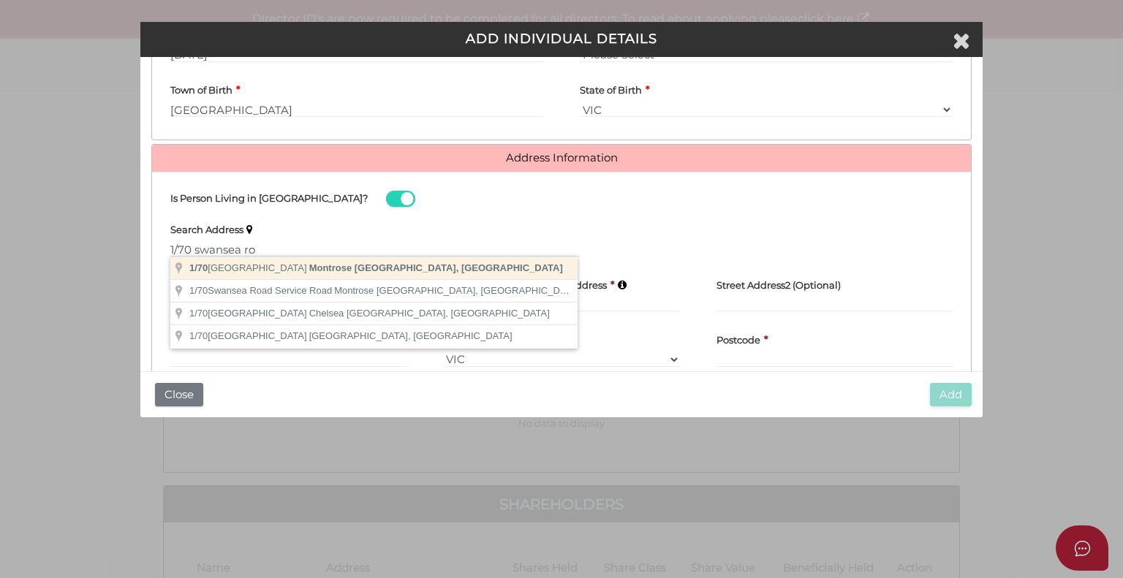
type input "1/70 Swansea Road, Montrose VIC, Australia"
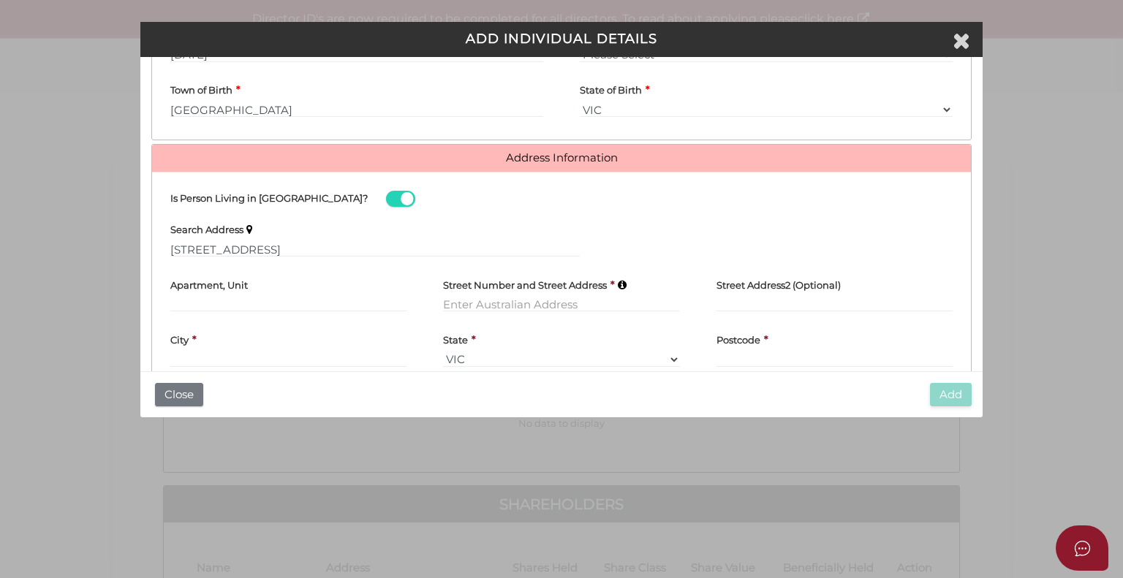
type input "1"
type input "70 Swansea Road"
type input "Montrose"
select select "VIC"
type input "3765"
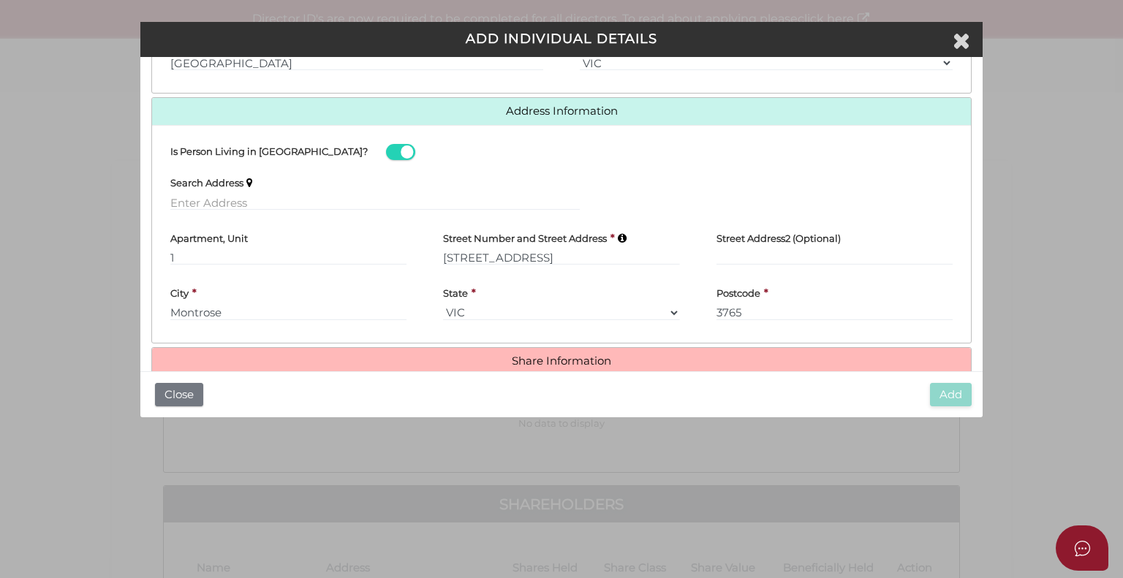
scroll to position [606, 0]
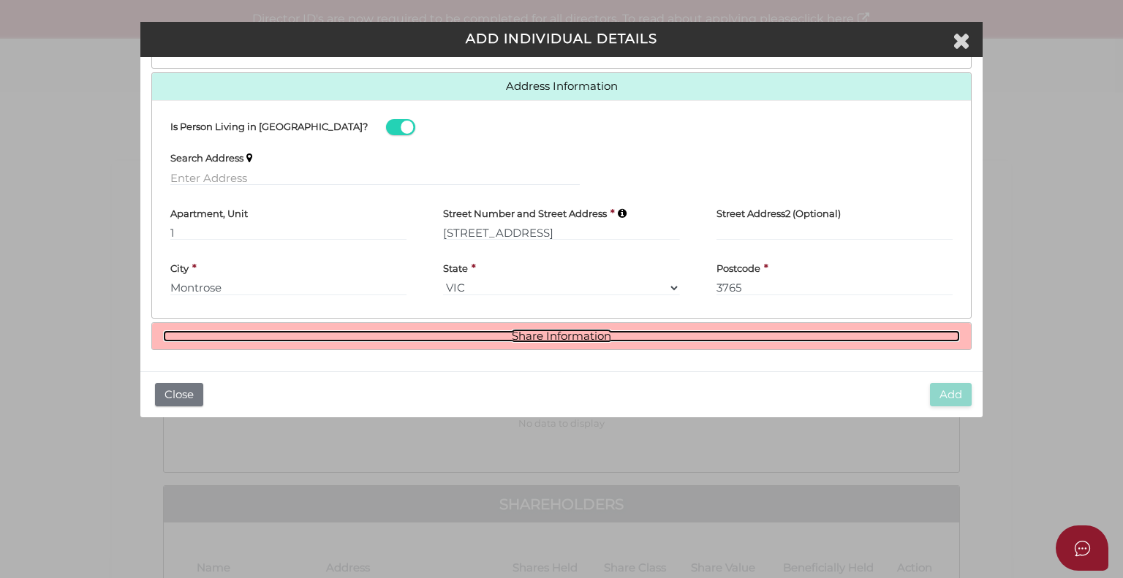
click at [518, 334] on link "Share Information" at bounding box center [561, 337] width 797 height 12
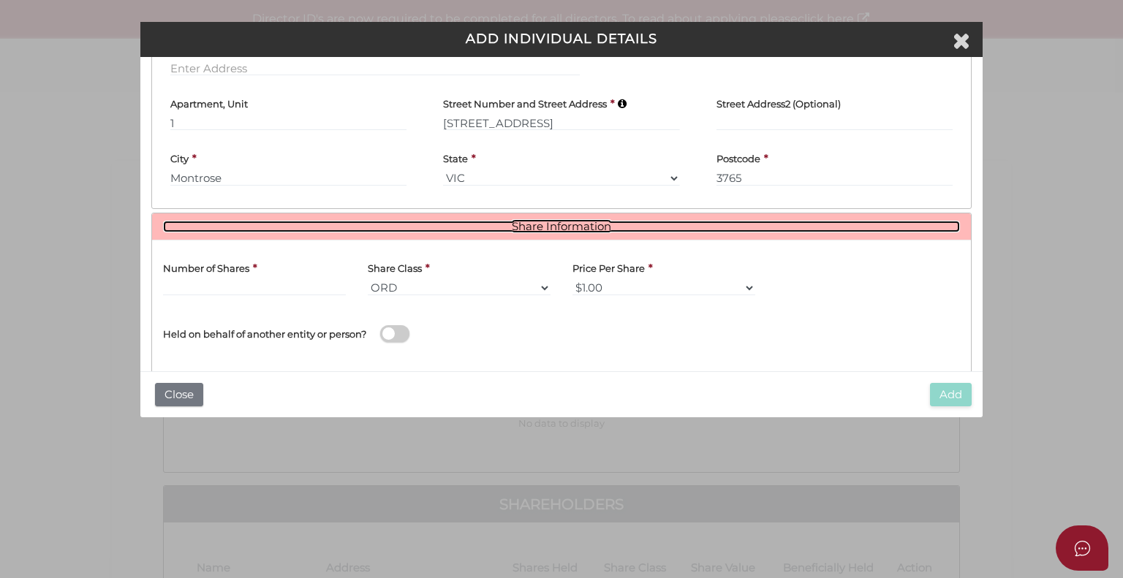
scroll to position [752, 0]
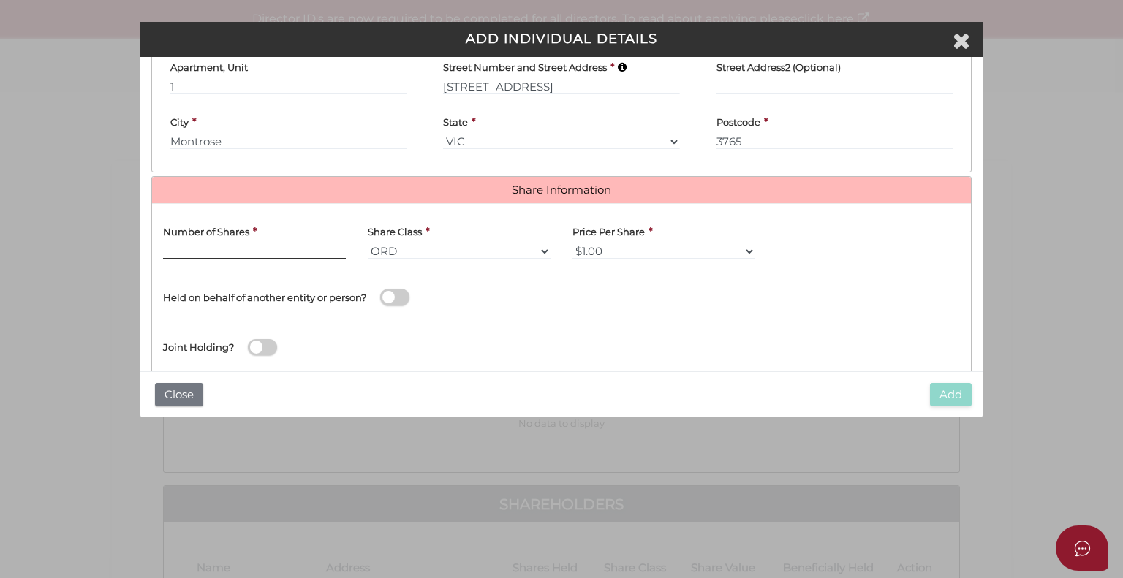
click at [246, 248] on input "text" at bounding box center [254, 251] width 183 height 16
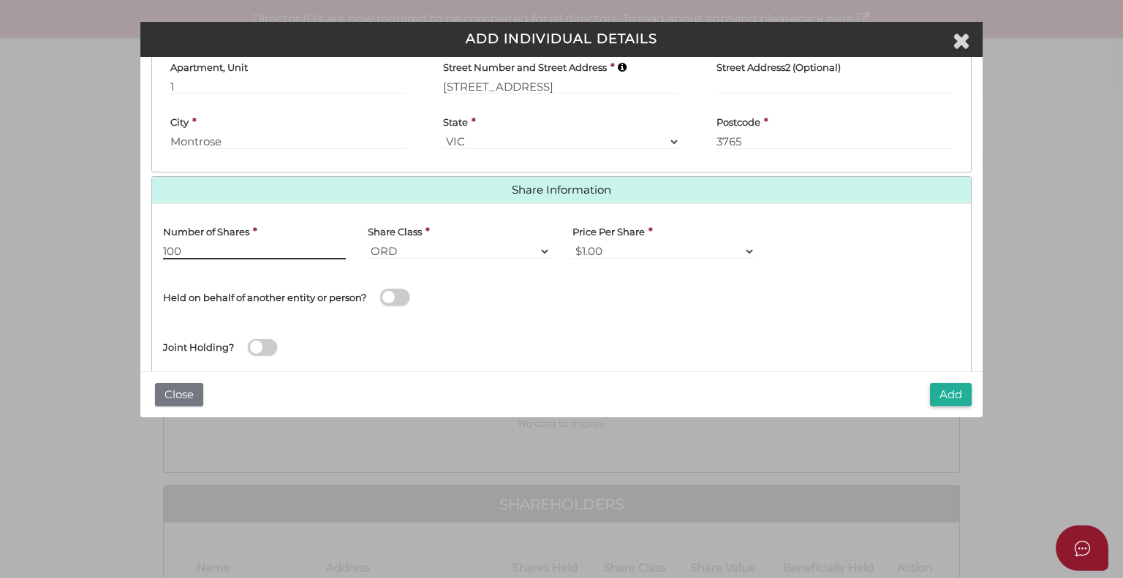
type input "100"
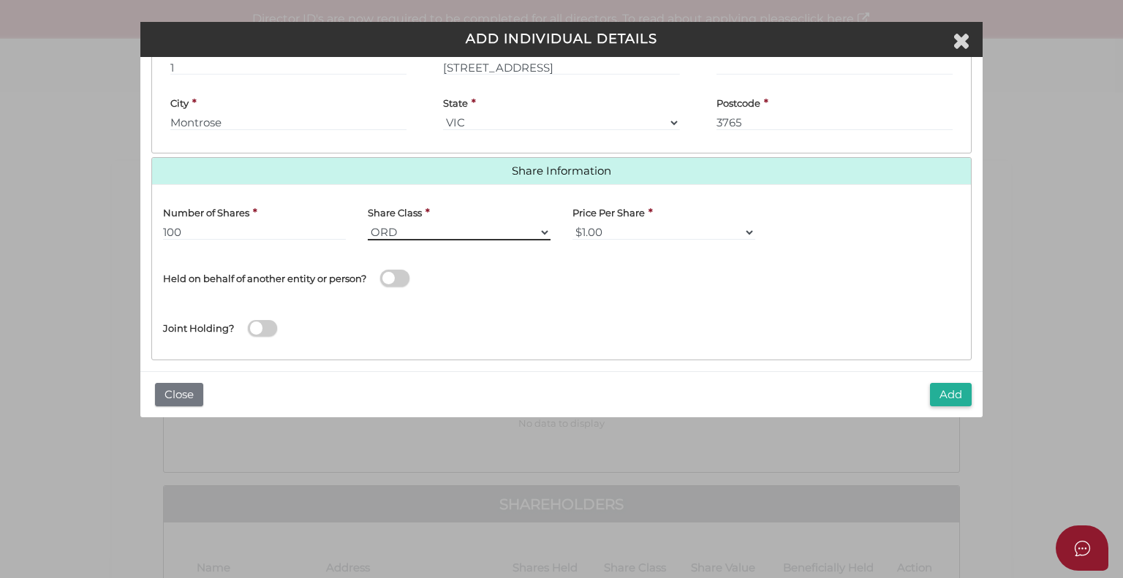
scroll to position [781, 0]
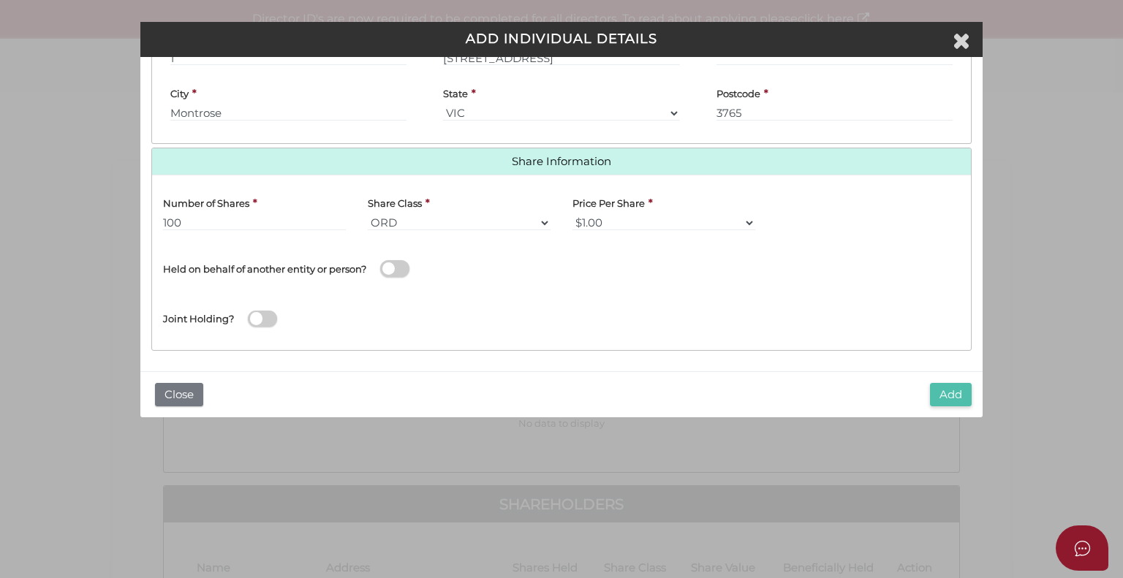
click at [959, 392] on button "Add" at bounding box center [951, 395] width 42 height 24
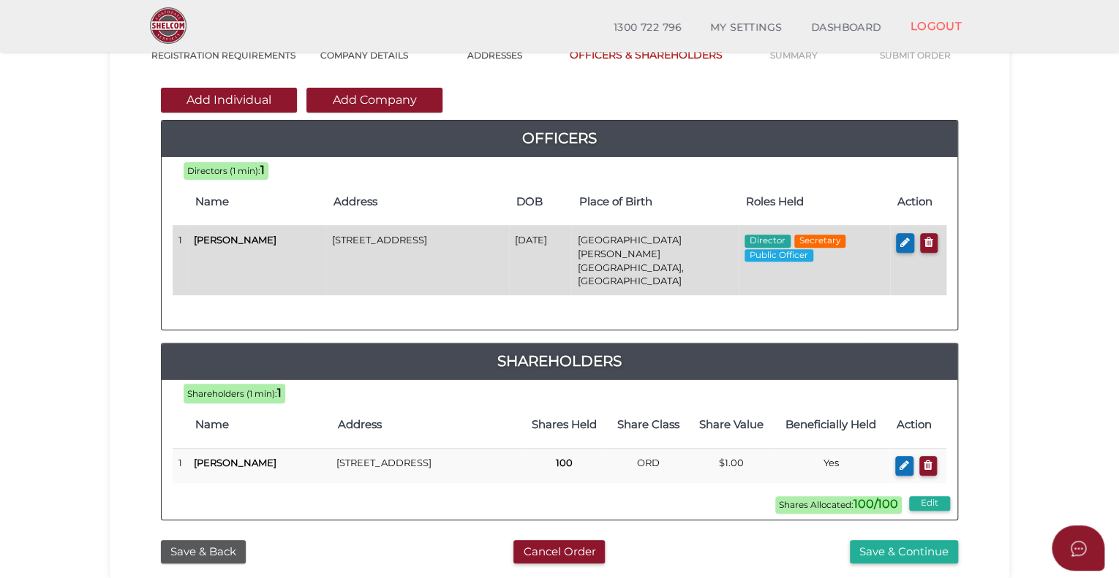
scroll to position [219, 0]
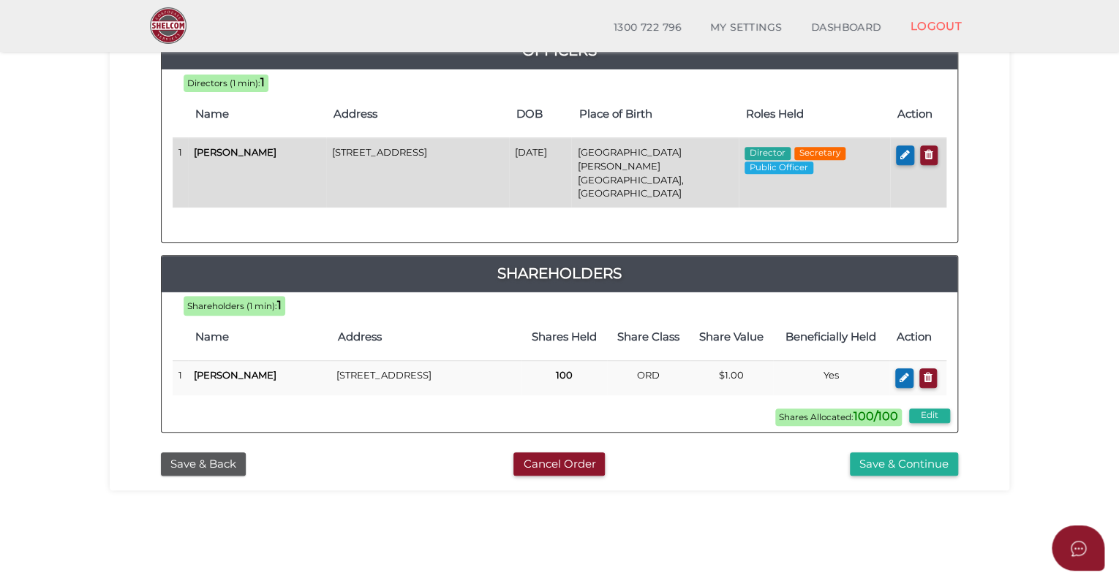
click at [920, 453] on button "Save & Continue" at bounding box center [904, 465] width 108 height 24
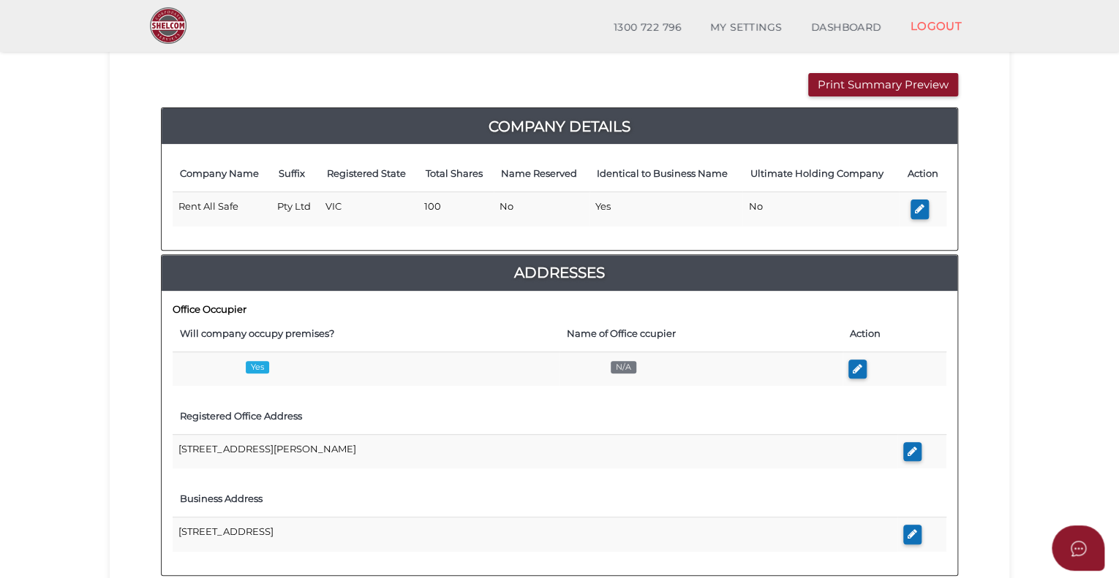
scroll to position [219, 0]
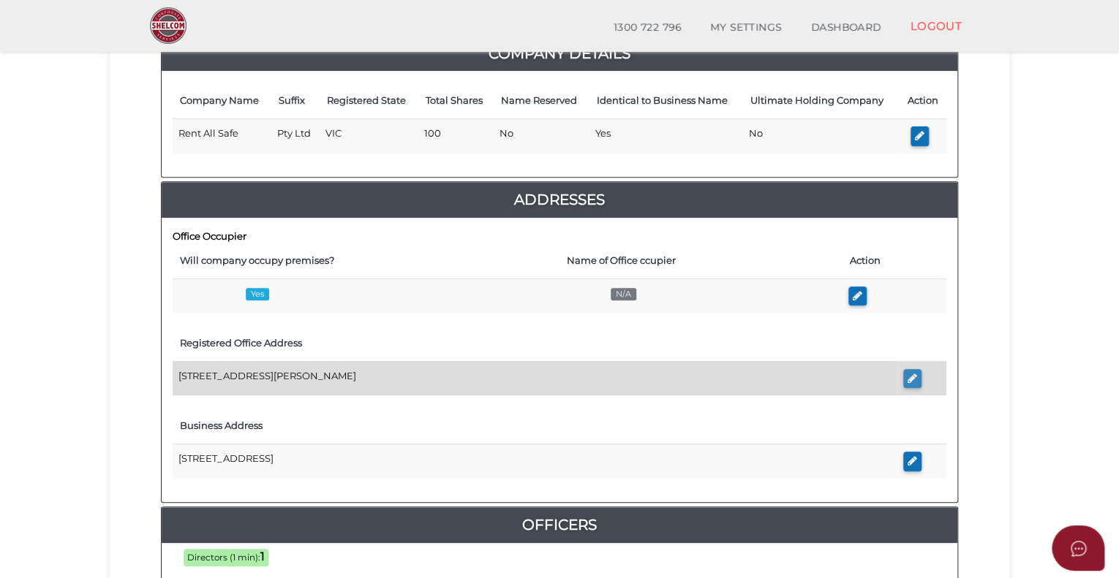
click at [906, 374] on button "button" at bounding box center [912, 379] width 18 height 20
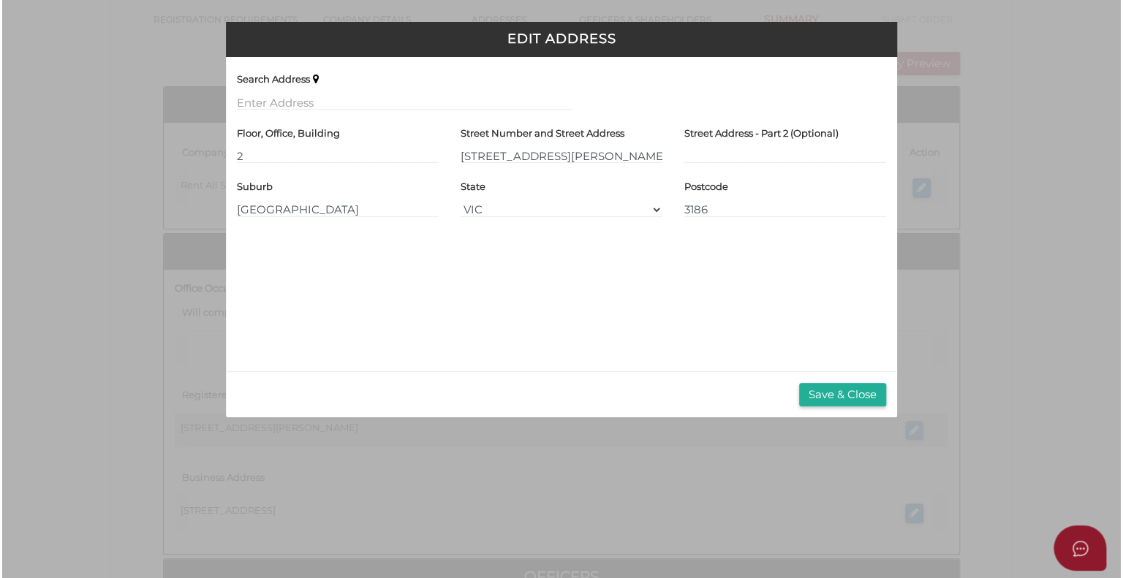
scroll to position [0, 0]
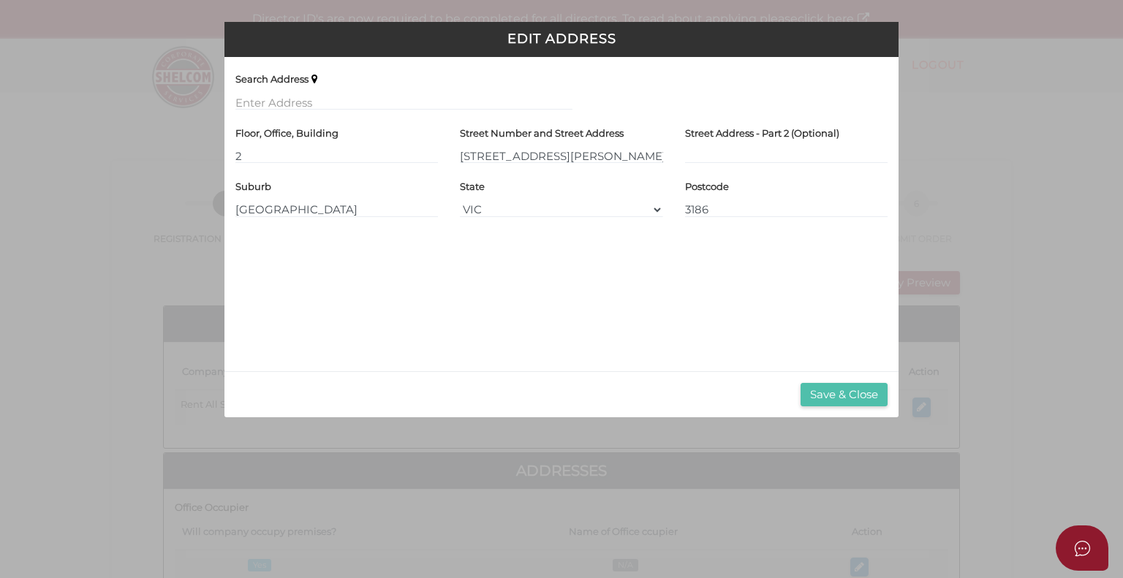
click at [834, 388] on button "Save & Close" at bounding box center [844, 395] width 87 height 24
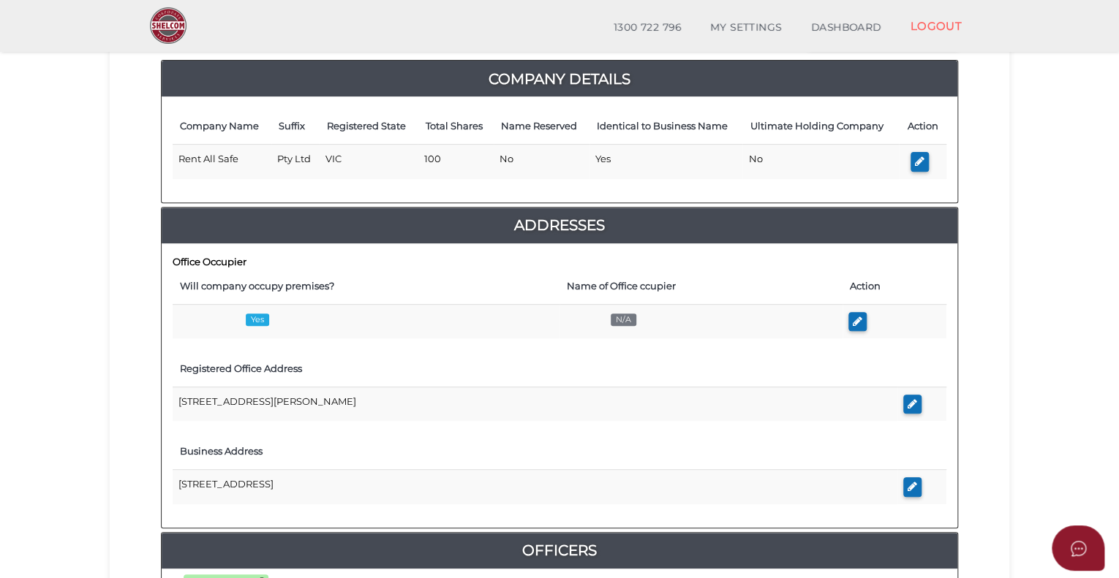
scroll to position [219, 0]
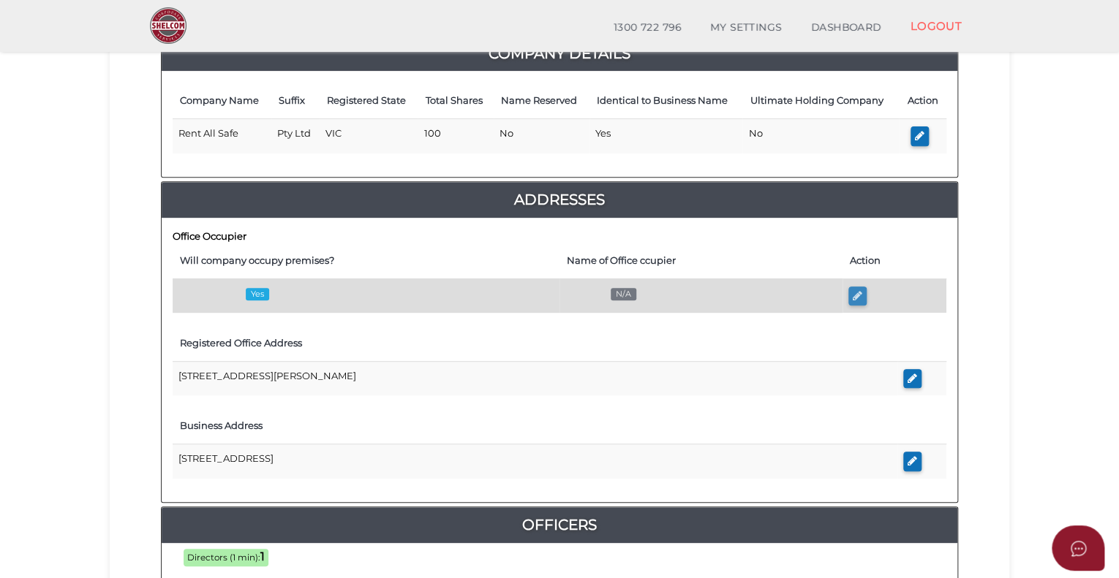
click at [853, 293] on icon "button" at bounding box center [858, 295] width 10 height 11
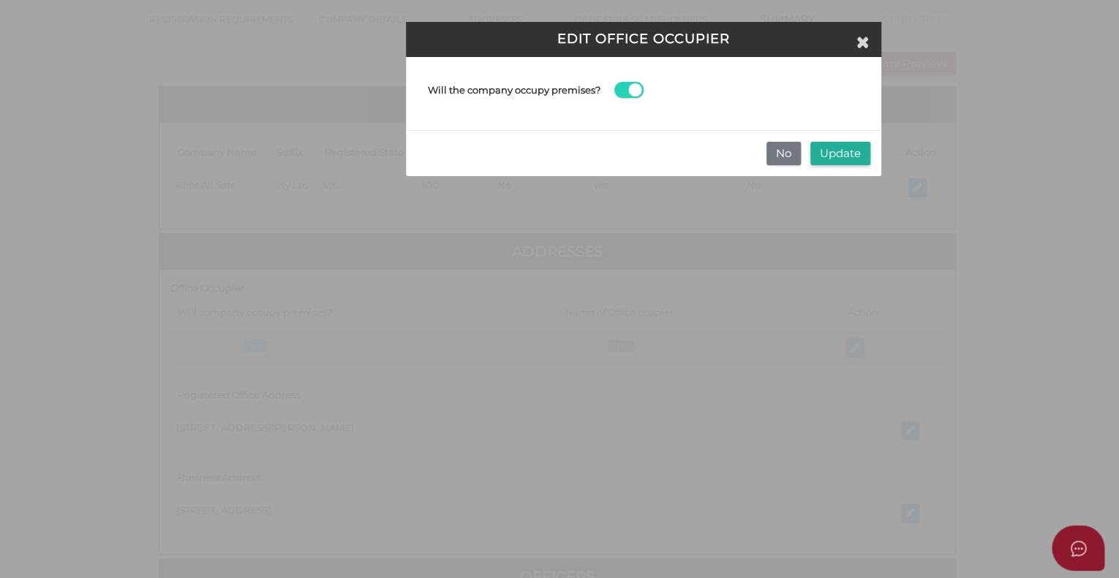
scroll to position [0, 0]
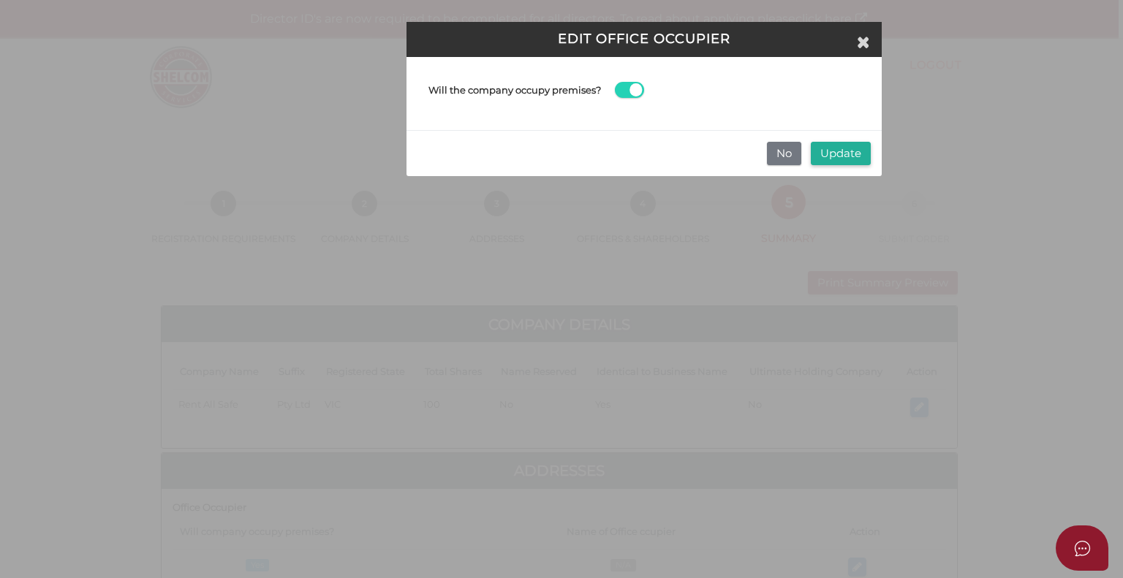
click at [626, 92] on span at bounding box center [629, 90] width 29 height 17
click at [0, 0] on input "checkbox" at bounding box center [0, 0] width 0 height 0
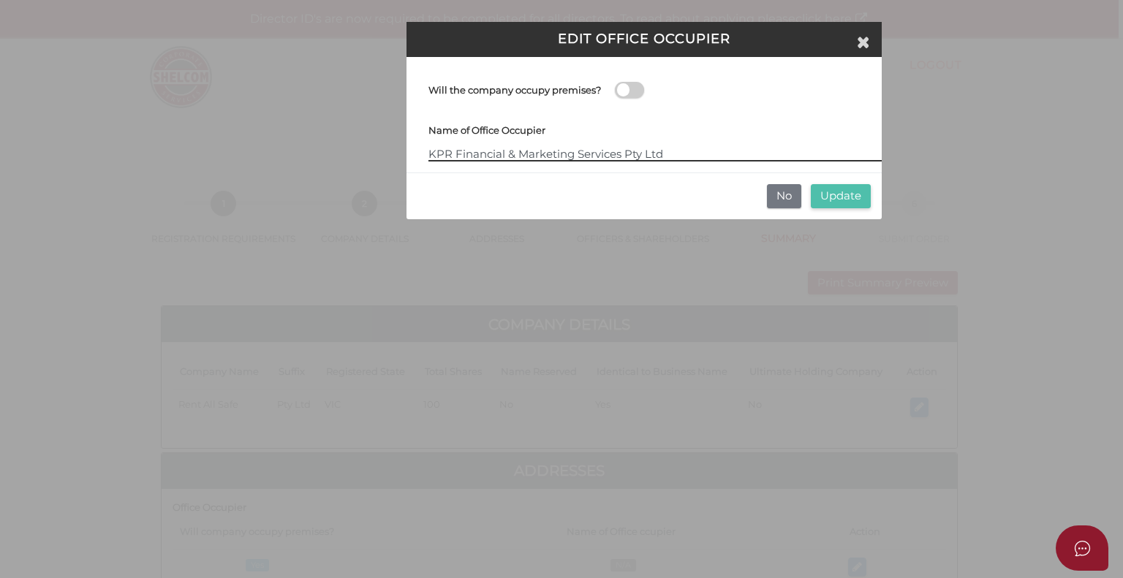
type input "KPR Financial & Marketing Services Pty Ltd"
click at [834, 195] on button "Update" at bounding box center [841, 196] width 60 height 24
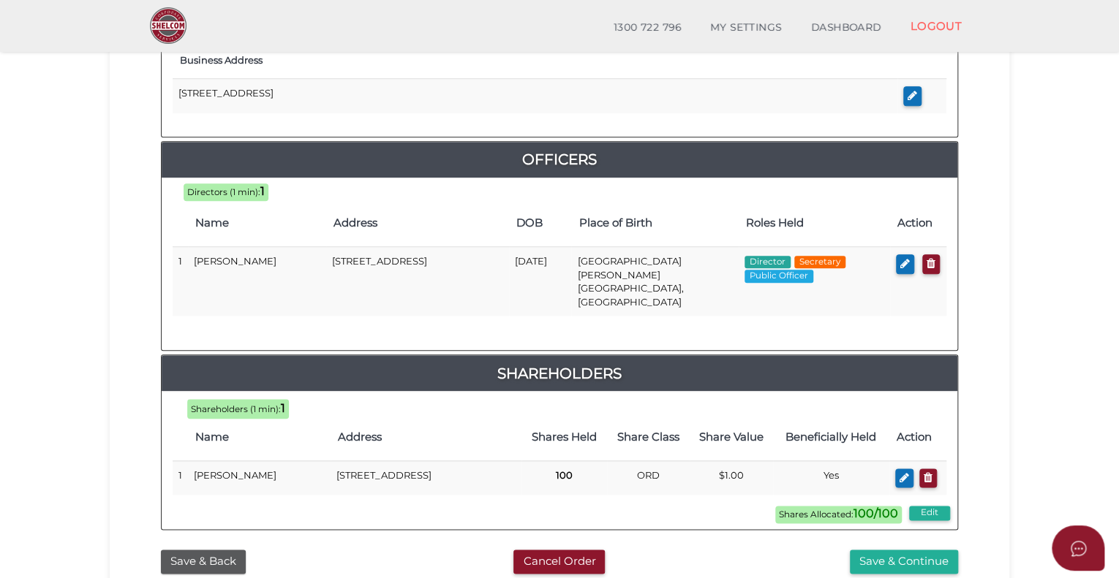
scroll to position [658, 0]
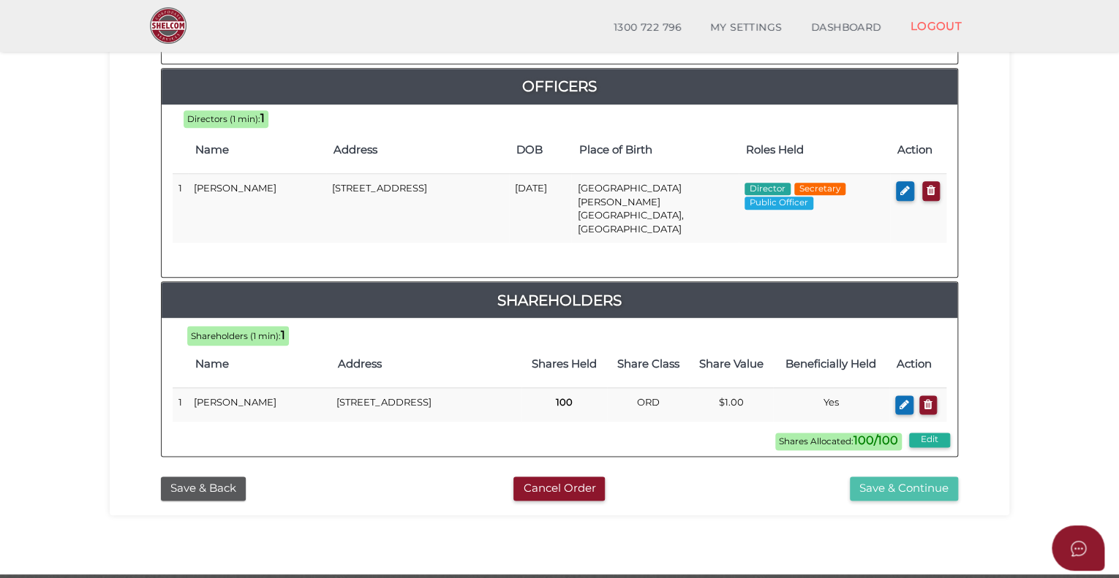
click at [895, 477] on button "Save & Continue" at bounding box center [904, 489] width 108 height 24
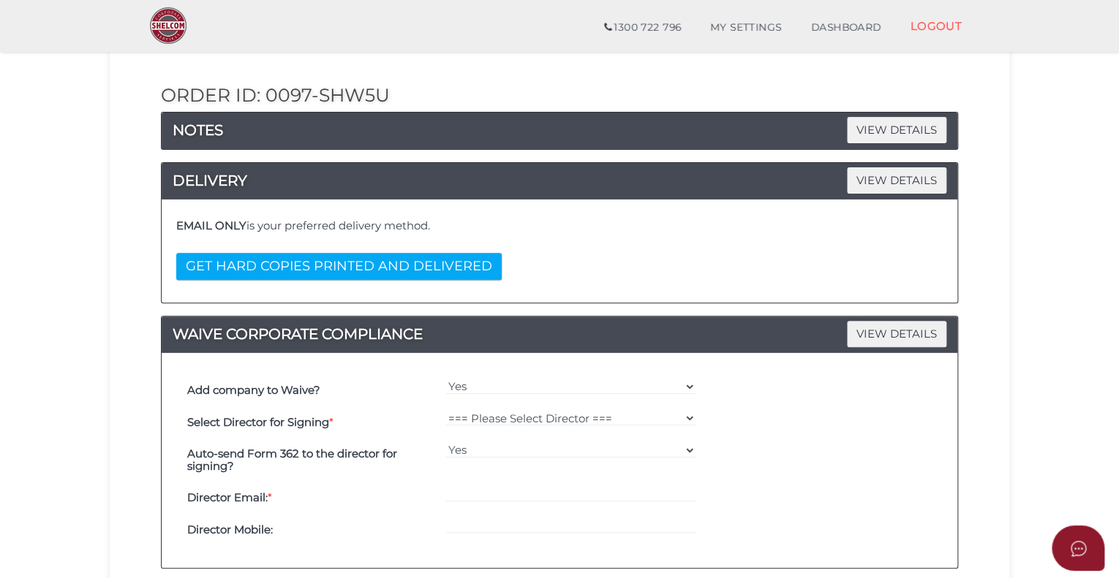
scroll to position [219, 0]
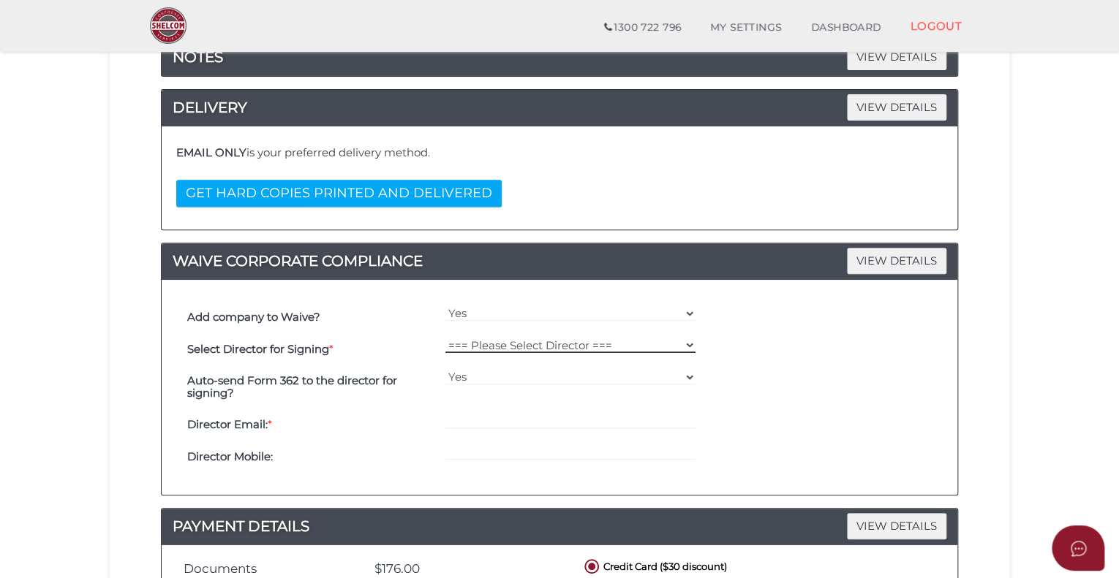
click at [664, 345] on select "=== Please Select Director === [PERSON_NAME]" at bounding box center [570, 345] width 251 height 16
select select "000026558"
click at [445, 337] on select "=== Please Select Director === [PERSON_NAME]" at bounding box center [570, 345] width 251 height 16
type input "[EMAIL_ADDRESS][DOMAIN_NAME]"
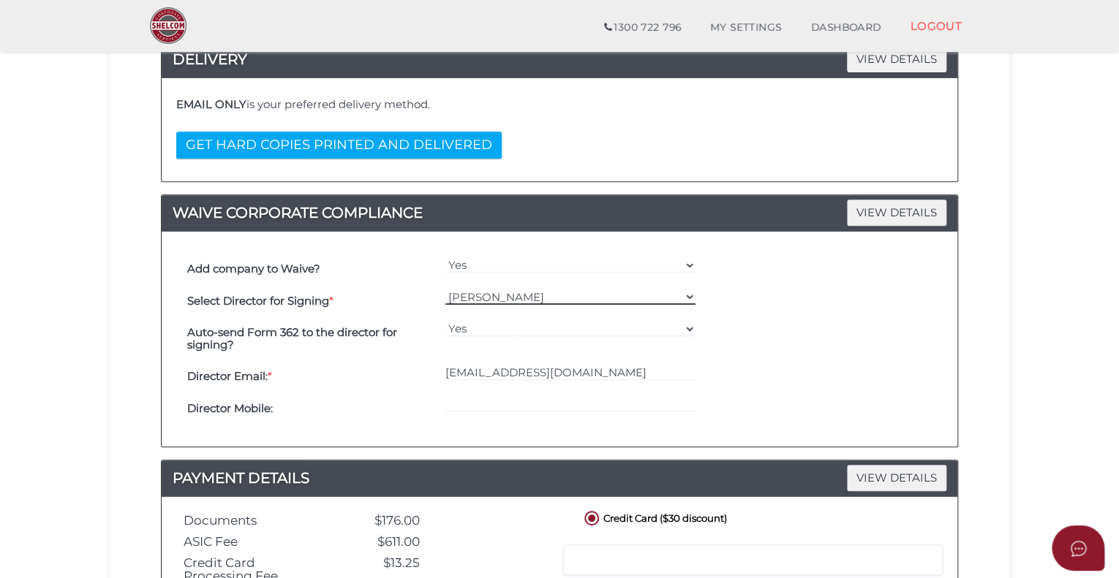
scroll to position [292, 0]
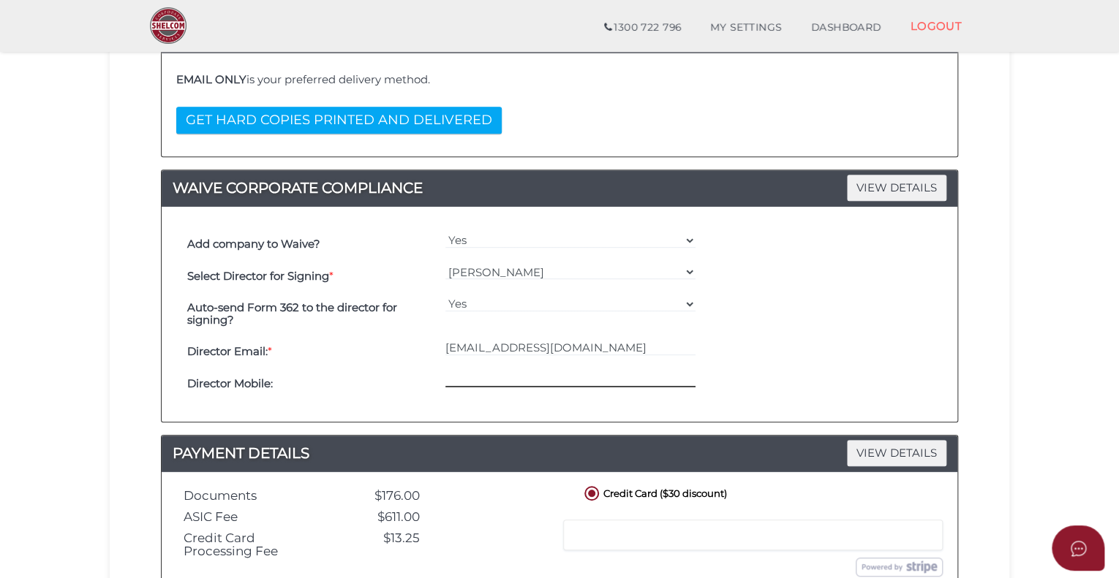
click at [504, 380] on input "tel" at bounding box center [570, 379] width 251 height 16
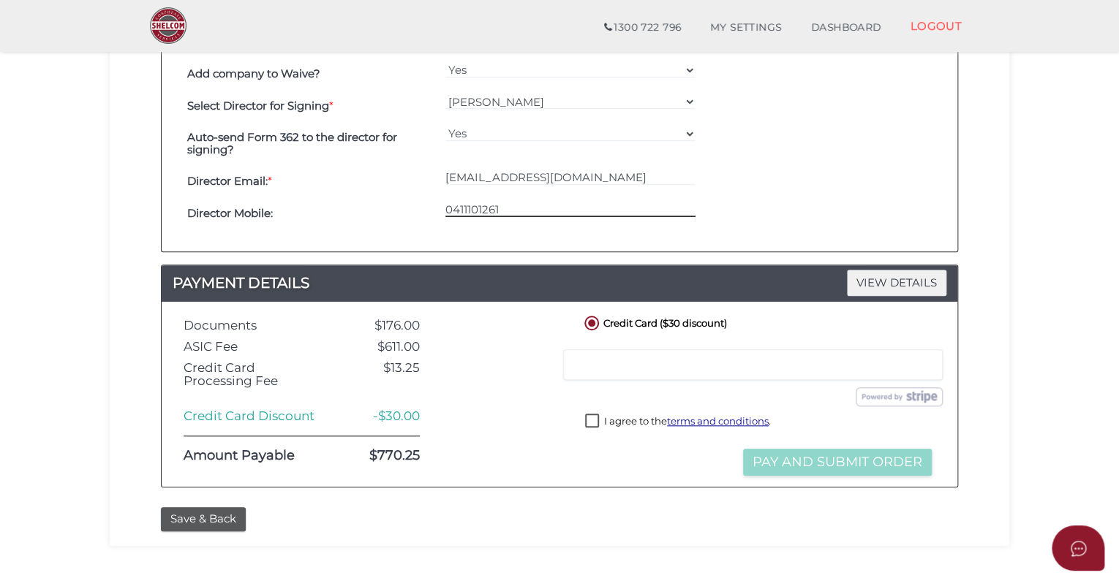
scroll to position [512, 0]
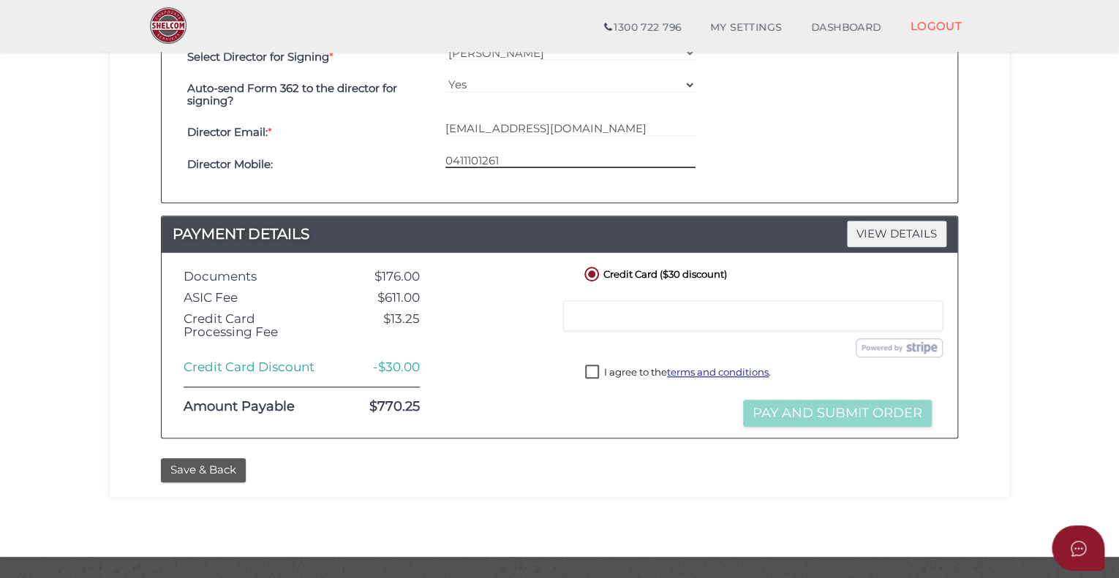
type input "0411101261"
click at [556, 353] on div at bounding box center [501, 346] width 140 height 164
click at [592, 368] on label "I agree to the terms and conditions ." at bounding box center [678, 374] width 186 height 18
checkbox input "true"
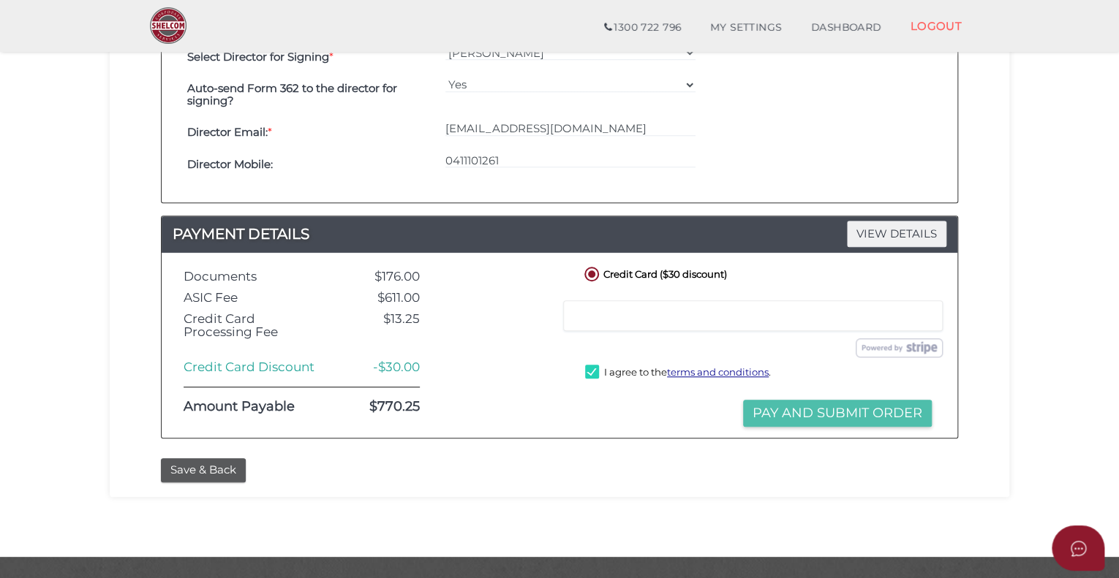
click at [792, 407] on button "Pay and Submit Order" at bounding box center [837, 413] width 189 height 27
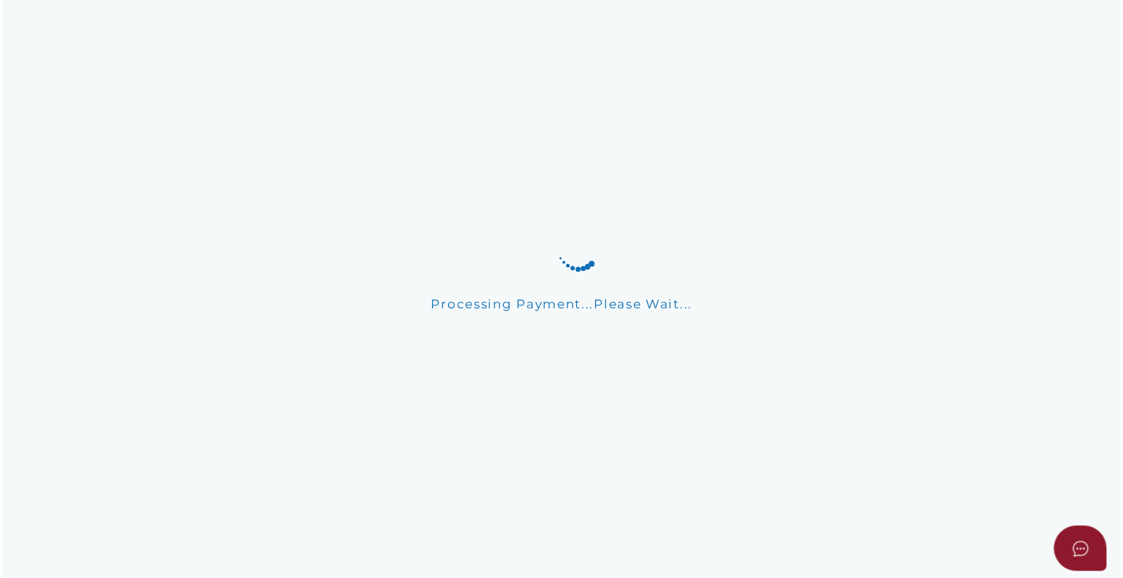
scroll to position [0, 0]
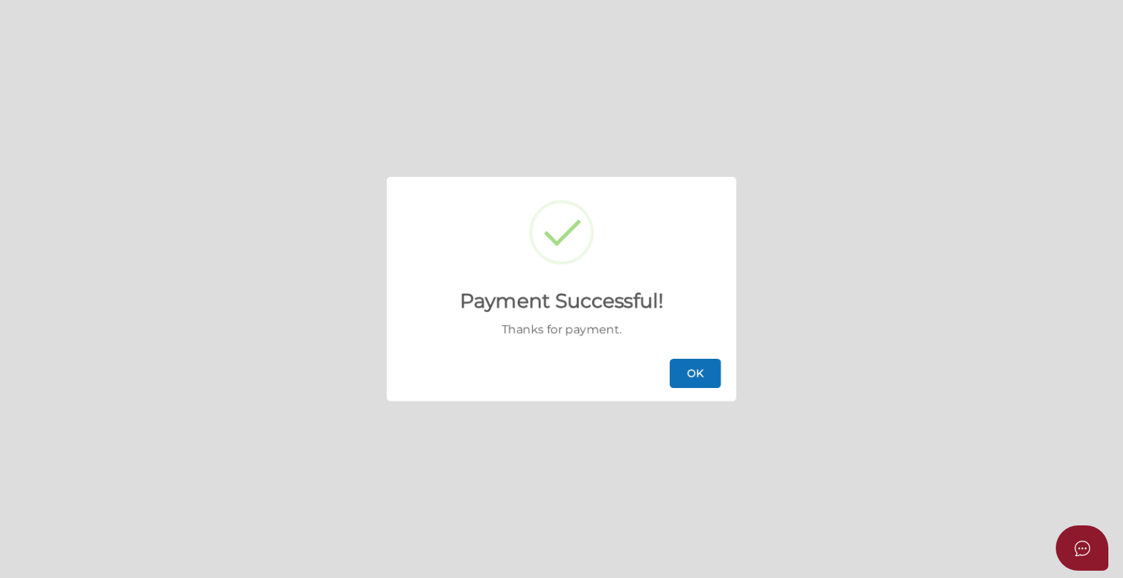
click at [694, 374] on button "OK" at bounding box center [695, 373] width 51 height 29
